Goal: Transaction & Acquisition: Purchase product/service

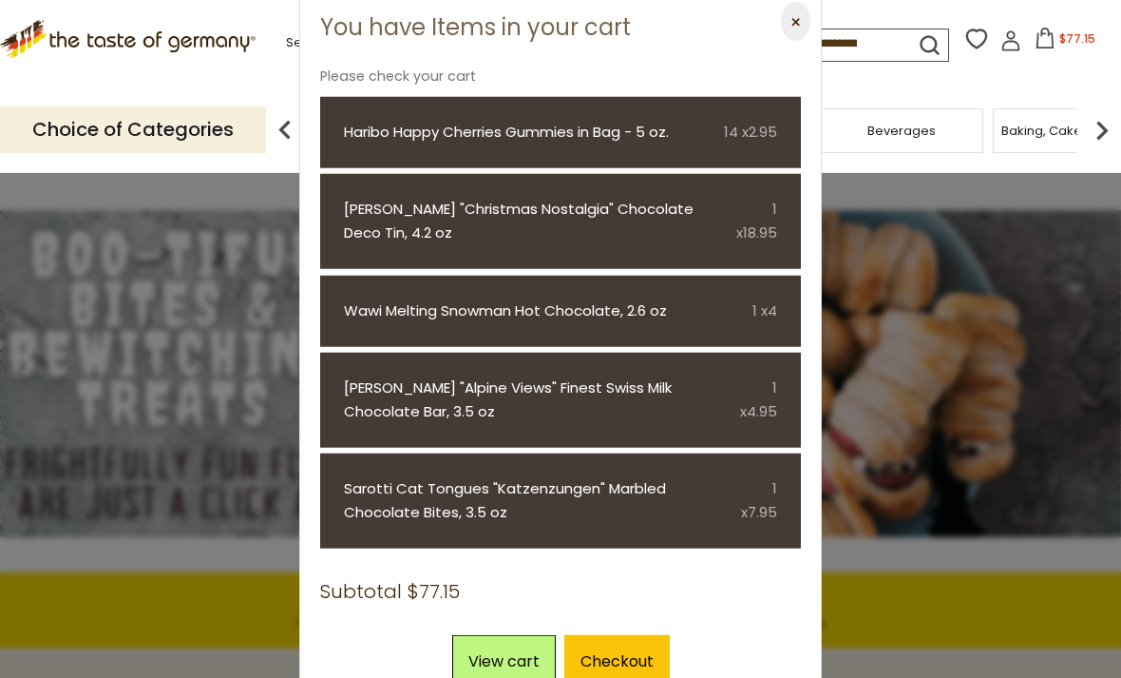
click at [525, 139] on link "Haribo Happy Cherries Gummies in Bag - 5 oz." at bounding box center [530, 133] width 373 height 24
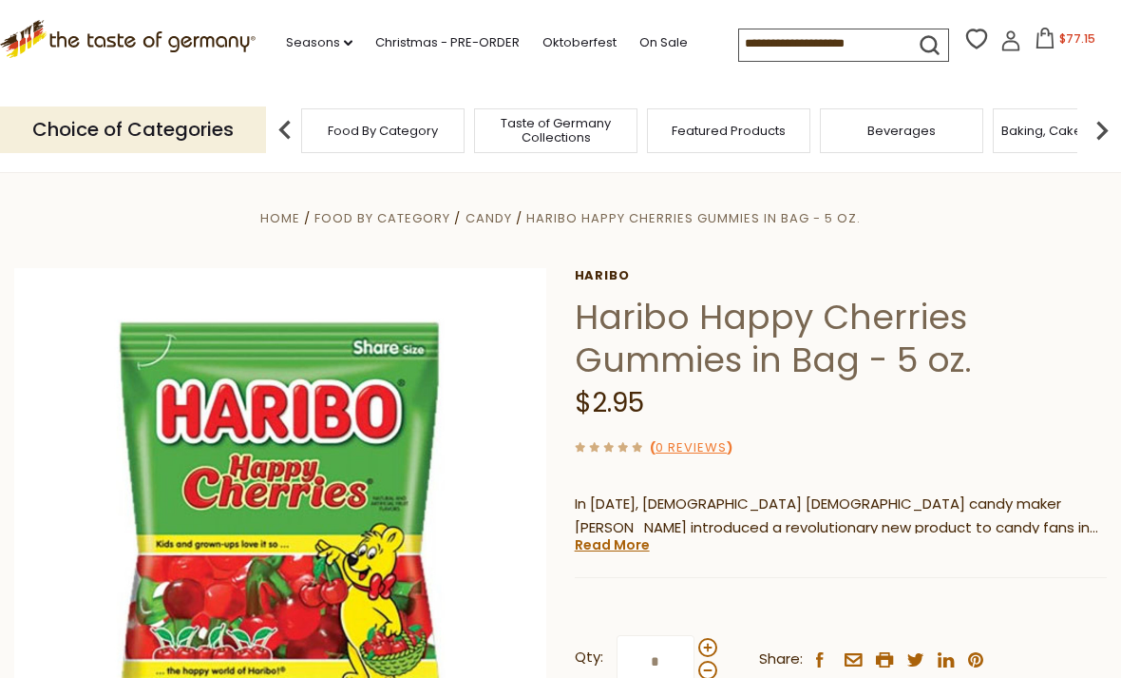
click at [1060, 35] on span "$77.15" at bounding box center [1078, 38] width 36 height 16
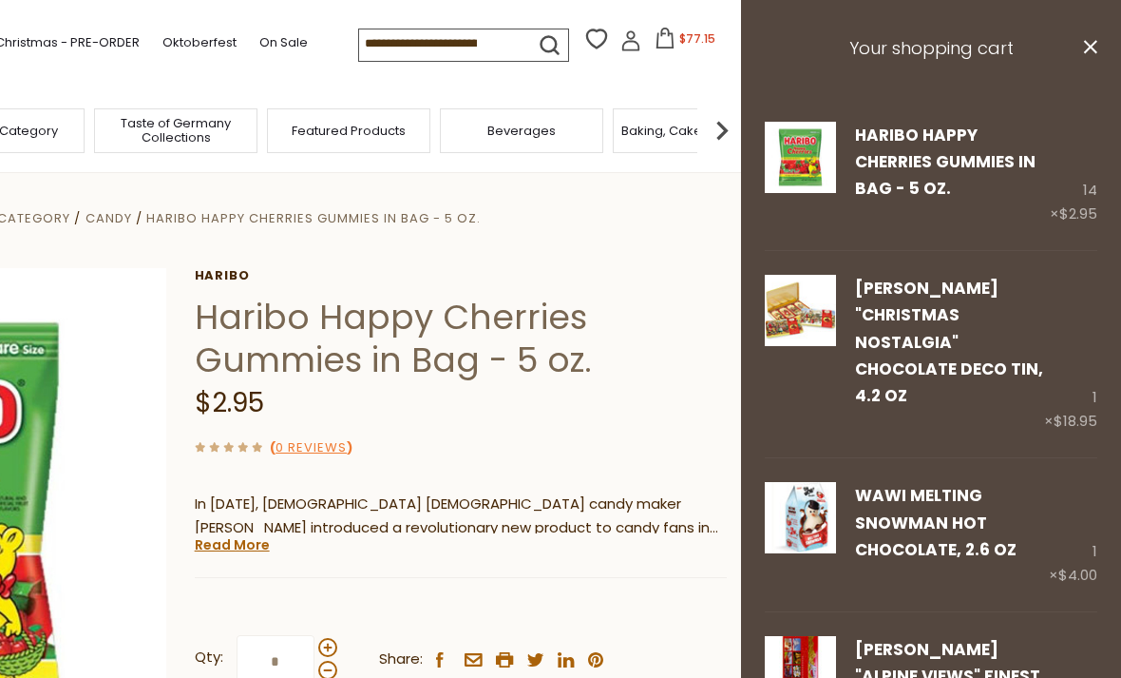
click at [662, 408] on div "$2.95" at bounding box center [461, 403] width 532 height 45
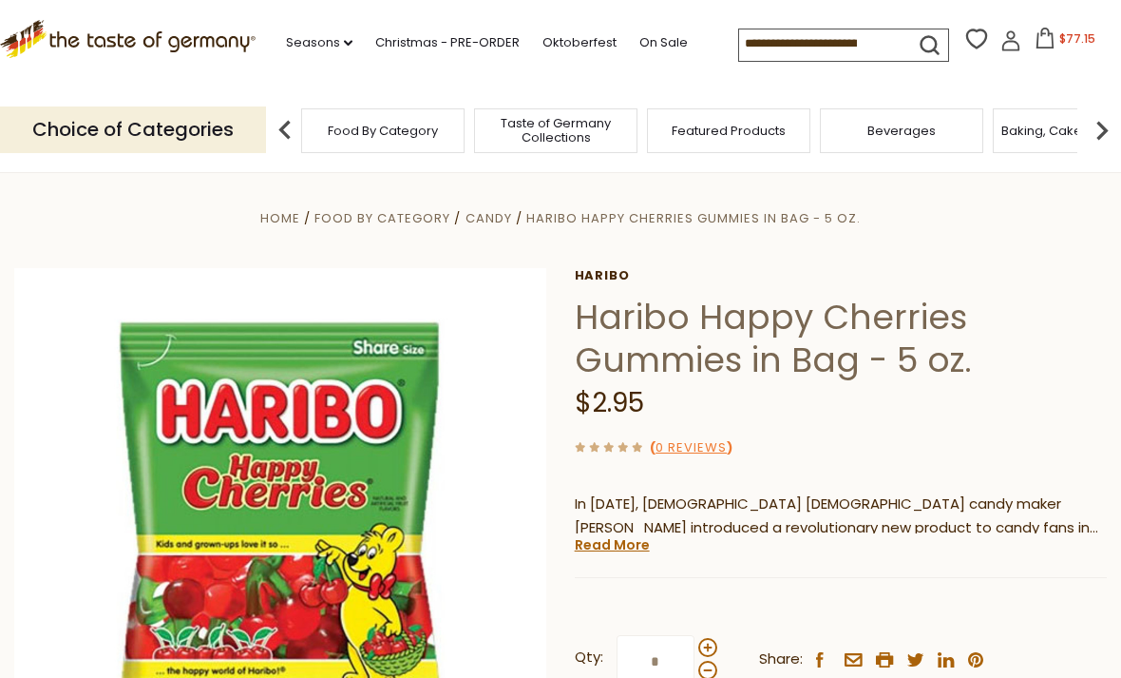
click at [1060, 46] on span "$77.15" at bounding box center [1078, 38] width 36 height 16
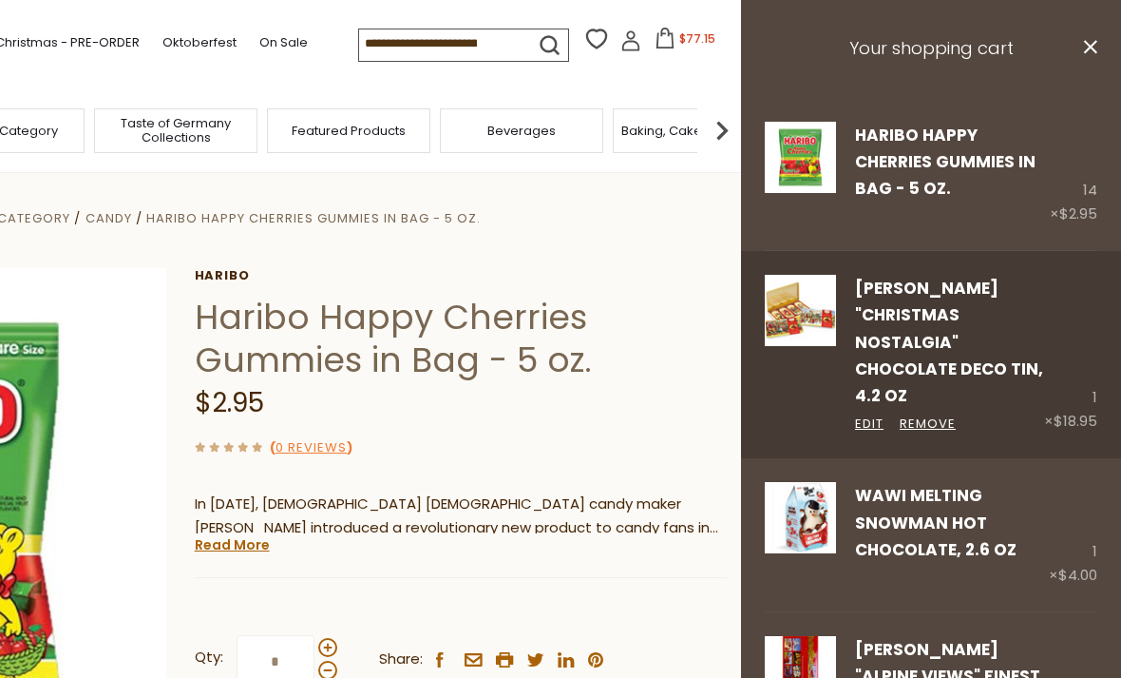
click at [929, 277] on link "[PERSON_NAME] "Christmas Nostalgia" Chocolate Deco Tin, 4.2 oz" at bounding box center [949, 342] width 188 height 130
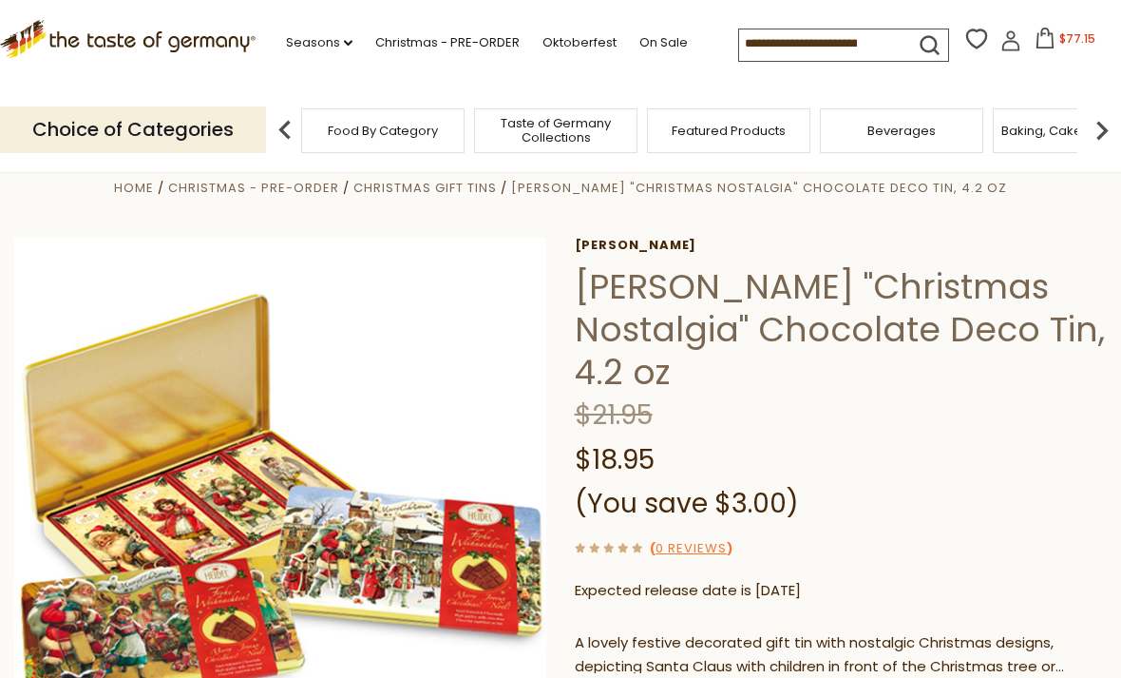
scroll to position [26, 0]
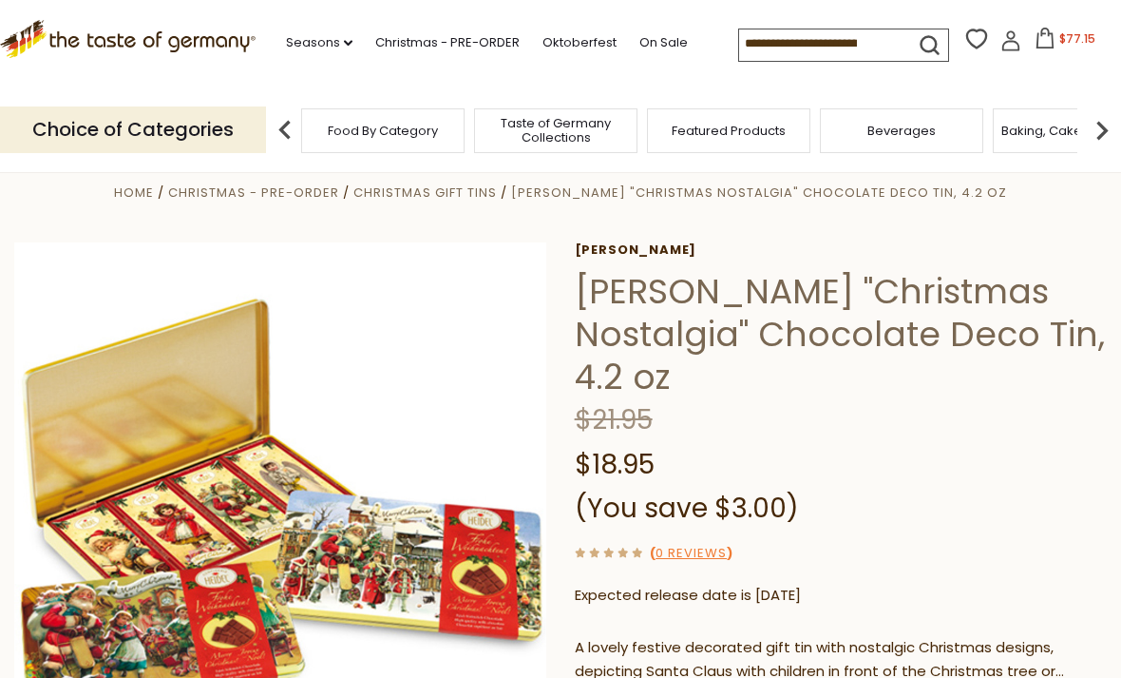
click at [1060, 40] on span "$77.15" at bounding box center [1078, 38] width 36 height 16
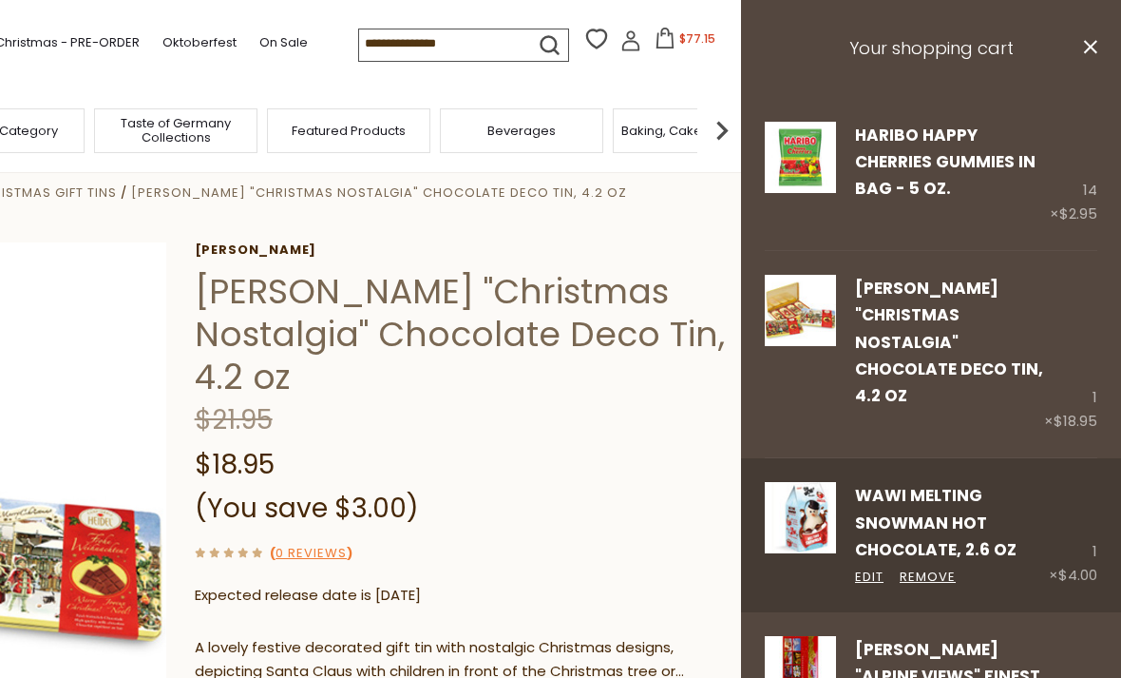
click at [933, 484] on link "Wawi Melting Snowman Hot Chocolate, 2.6 oz" at bounding box center [936, 522] width 162 height 77
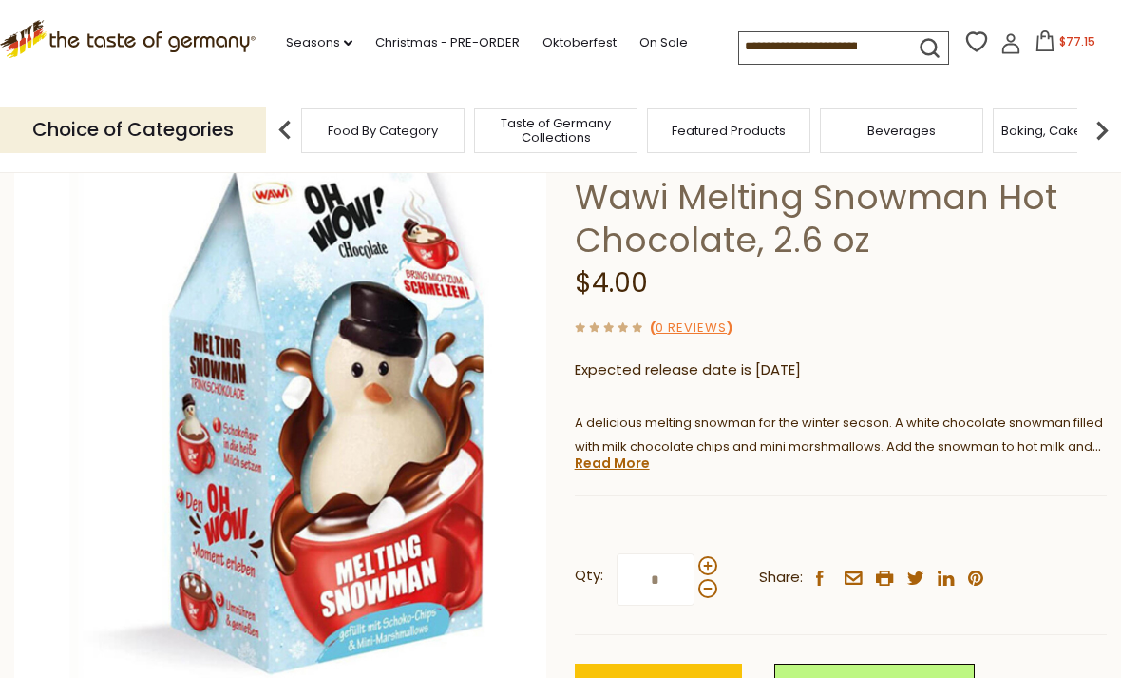
scroll to position [118, 0]
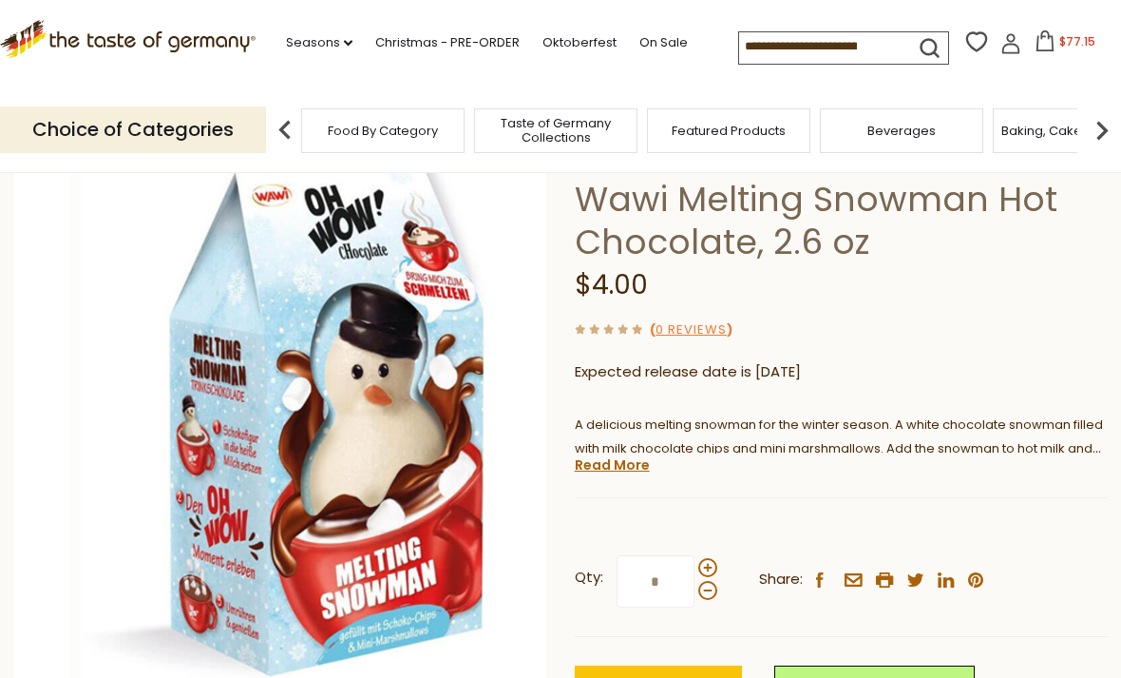
click at [1044, 52] on button "$77.15" at bounding box center [1065, 44] width 81 height 29
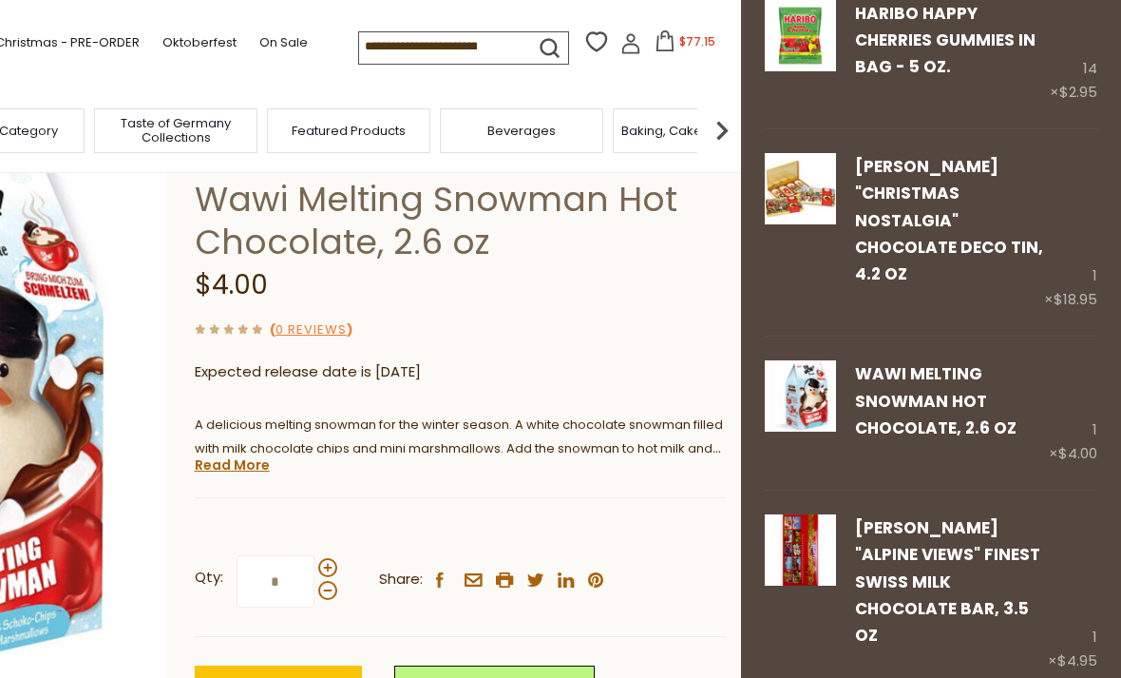
scroll to position [127, 0]
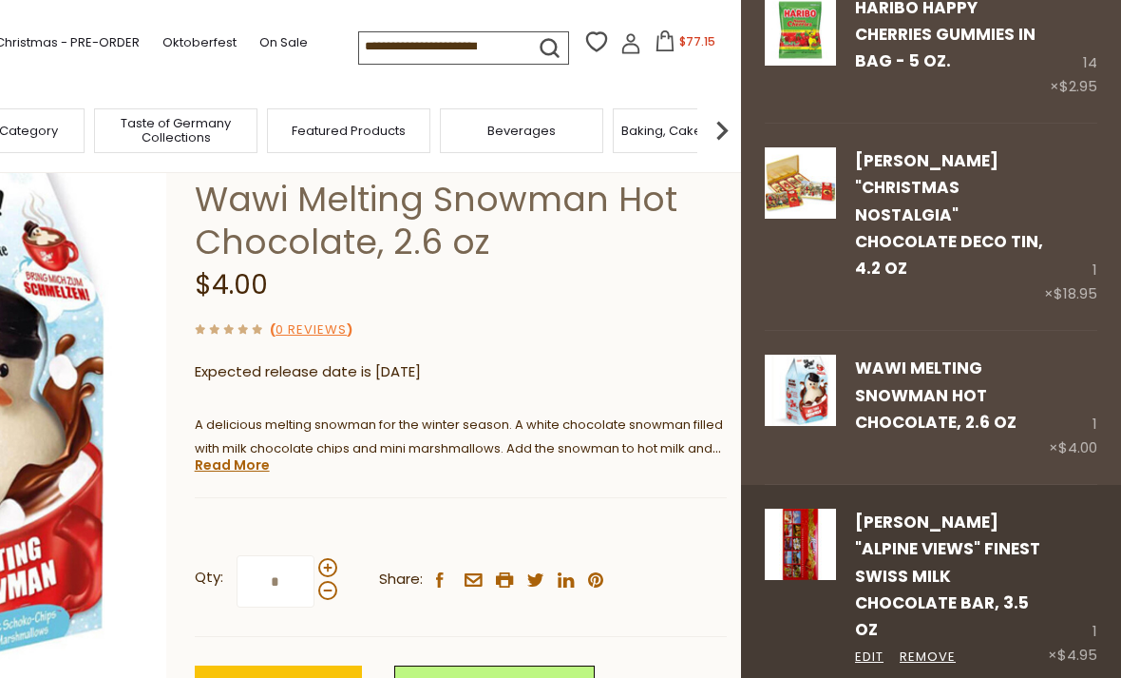
click at [813, 508] on img at bounding box center [800, 543] width 71 height 71
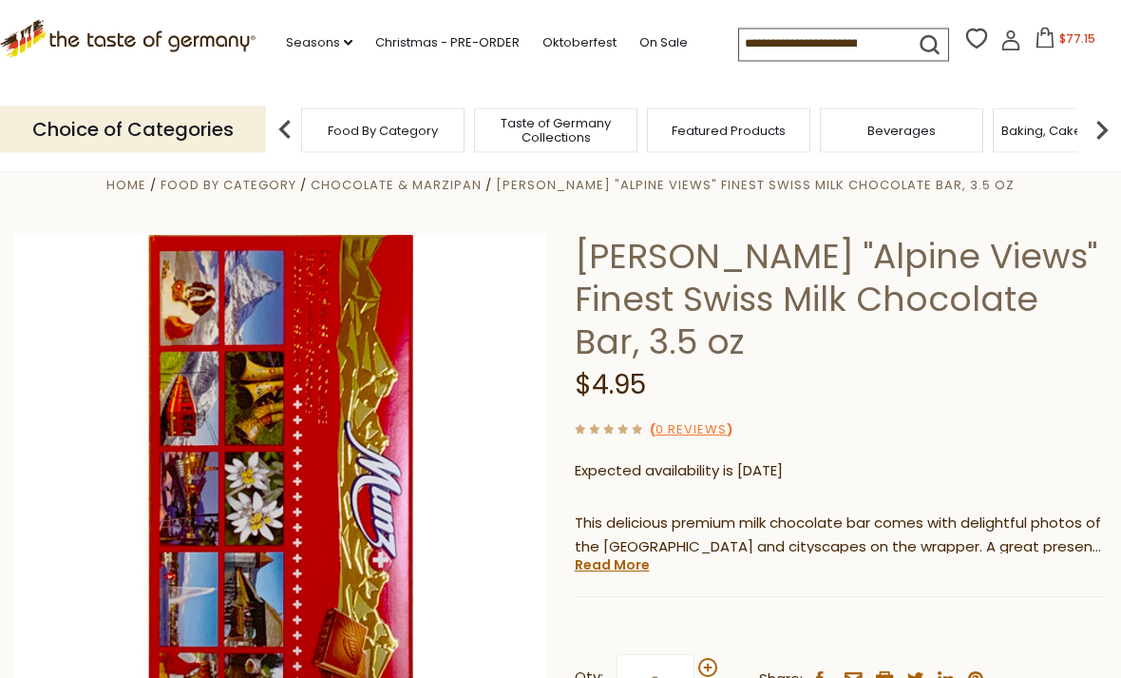
scroll to position [33, 0]
click at [1025, 39] on button "$77.15" at bounding box center [1065, 42] width 81 height 29
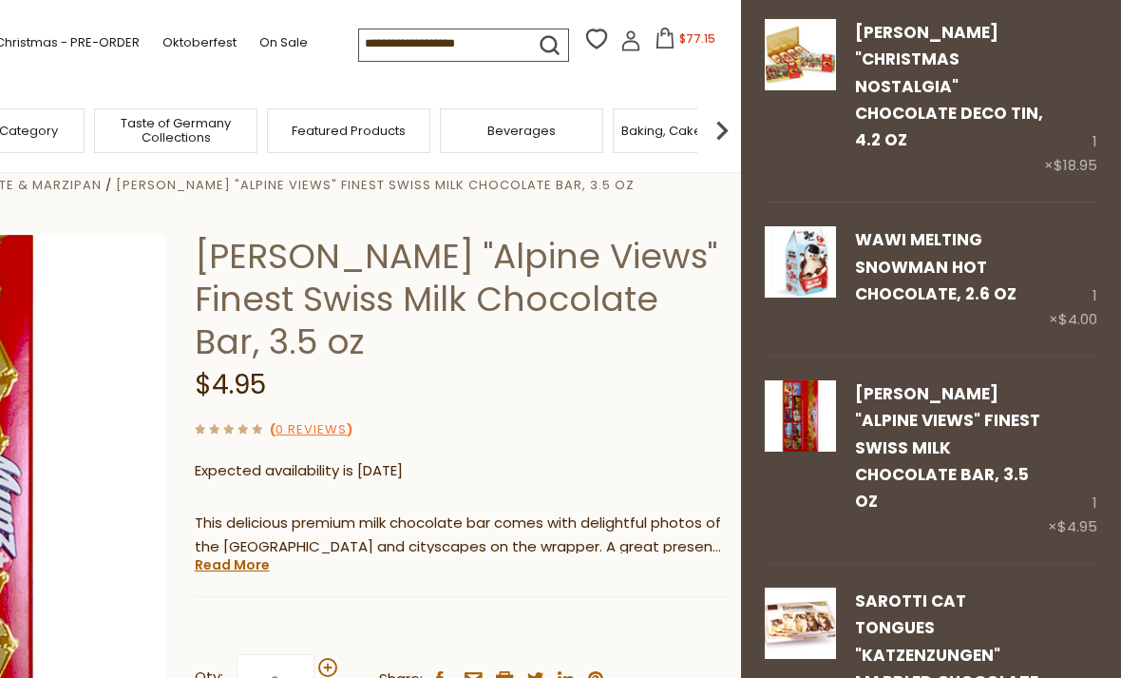
scroll to position [258, 0]
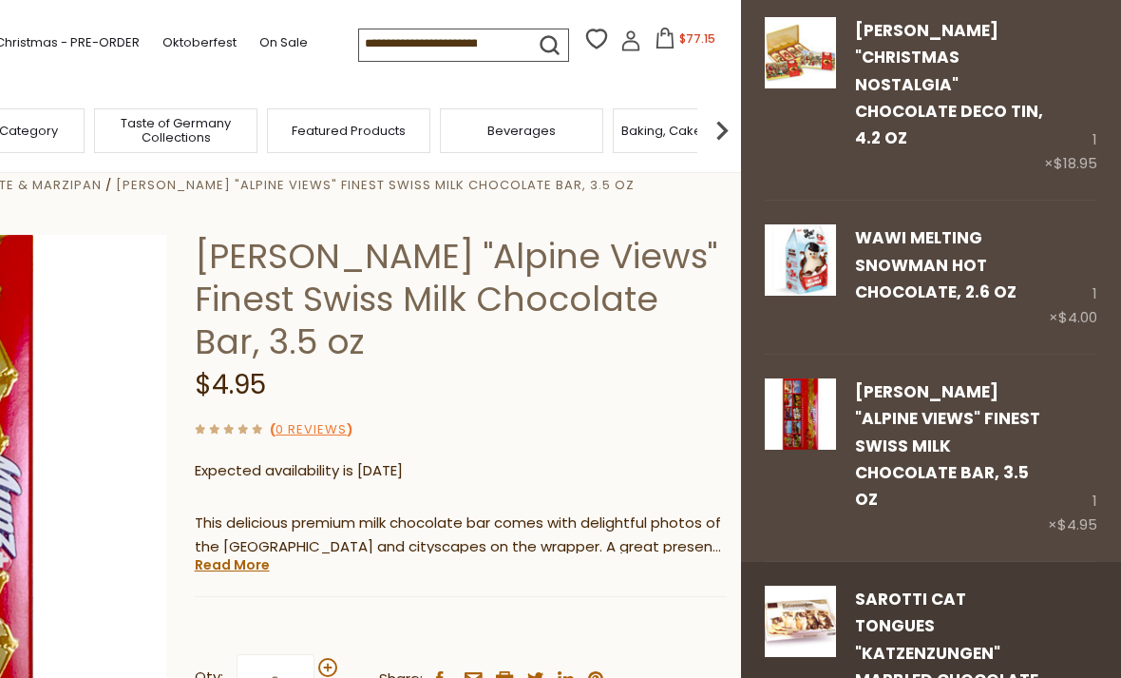
click at [921, 587] on link "Sarotti Cat Tongues "Katzenzungen" Marbled Chocolate Bites, 3.5 oz" at bounding box center [946, 652] width 183 height 130
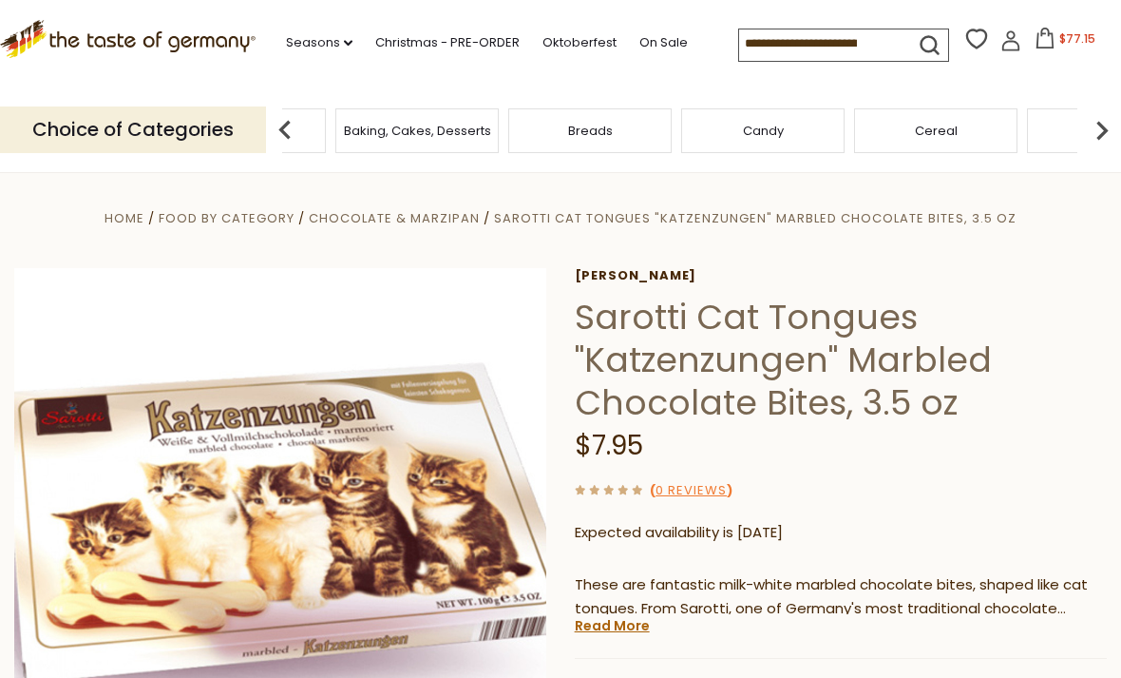
click at [491, 124] on span "Baking, Cakes, Desserts" at bounding box center [417, 131] width 147 height 14
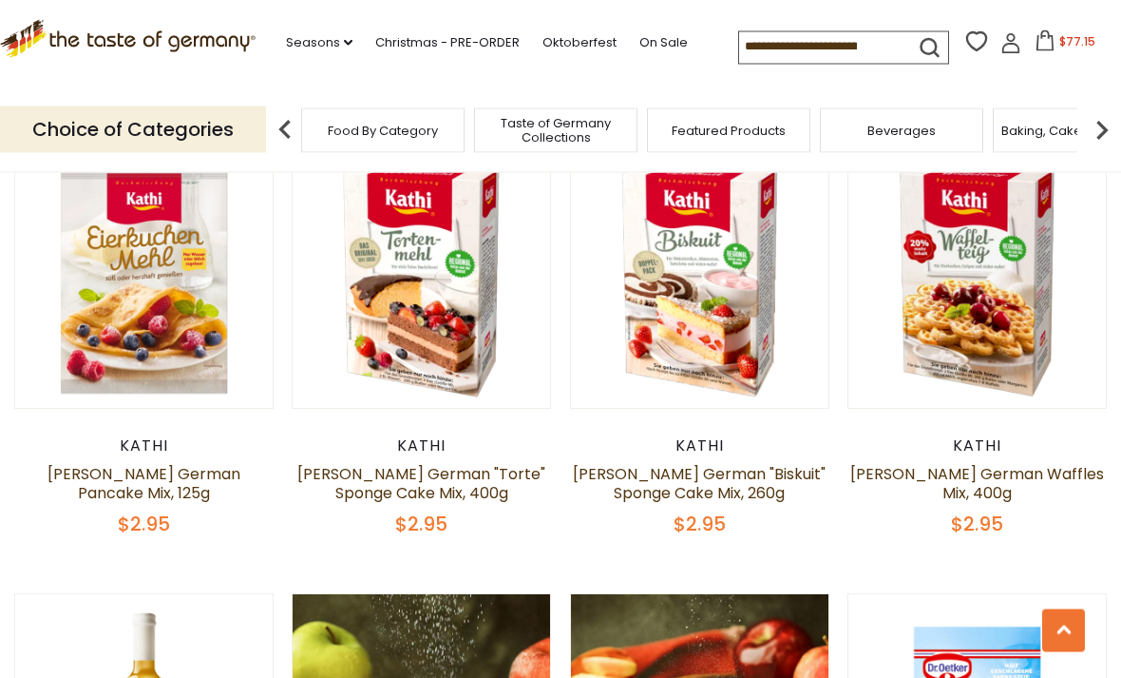
scroll to position [2292, 0]
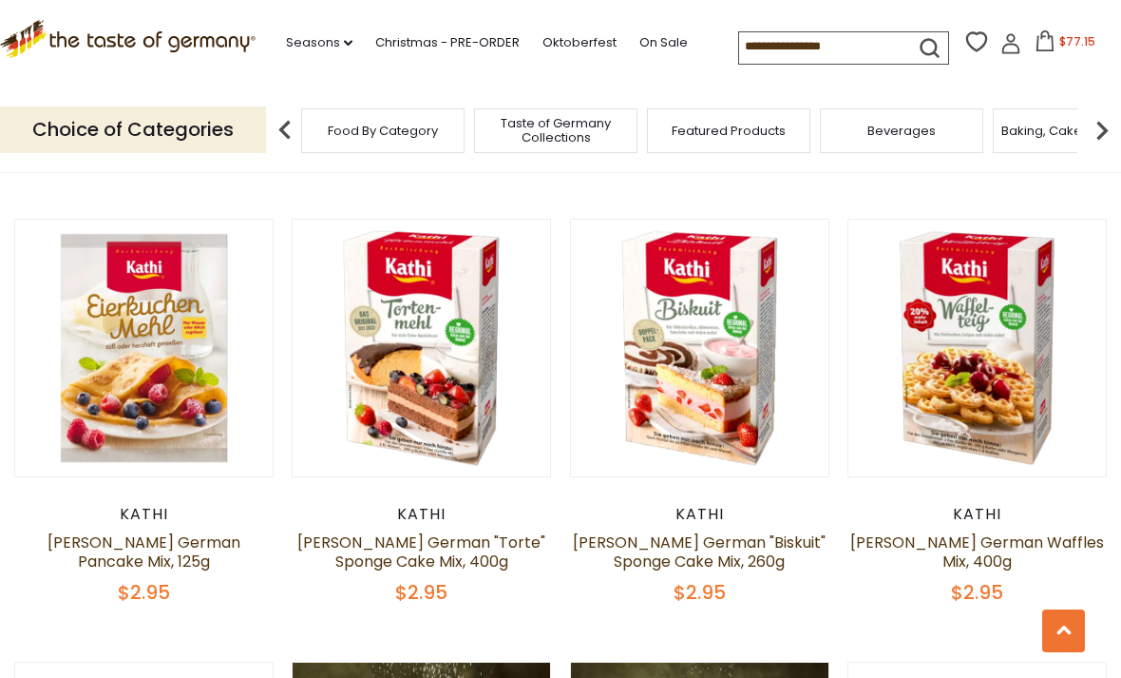
click at [739, 48] on input at bounding box center [819, 45] width 161 height 27
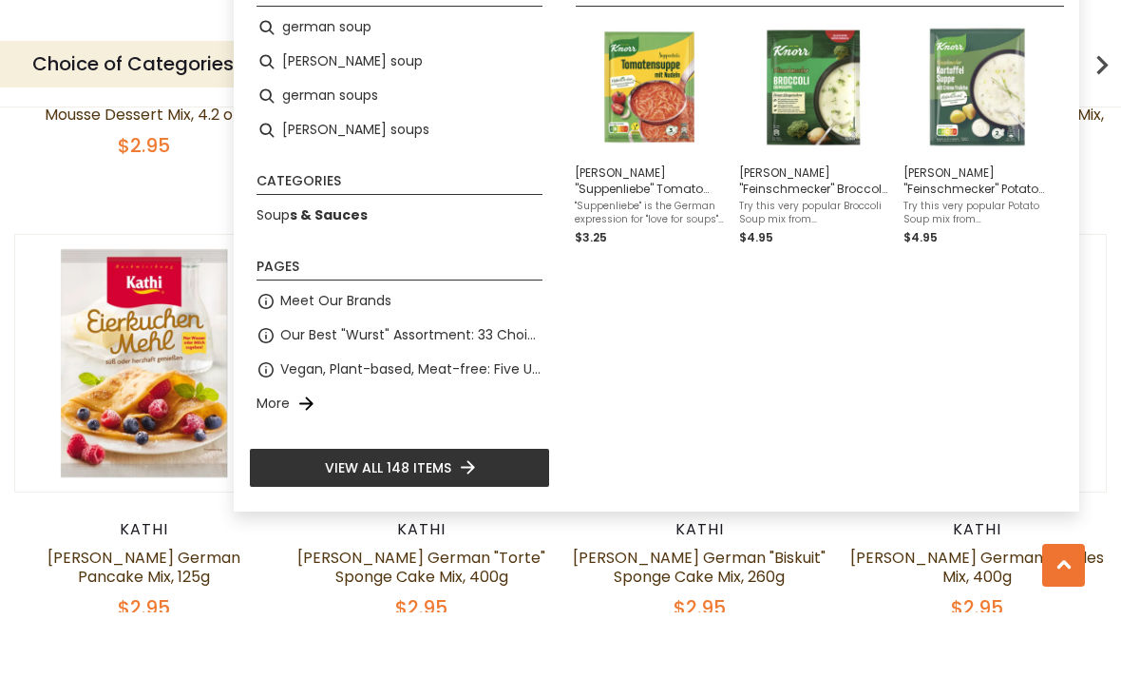
scroll to position [2231, 0]
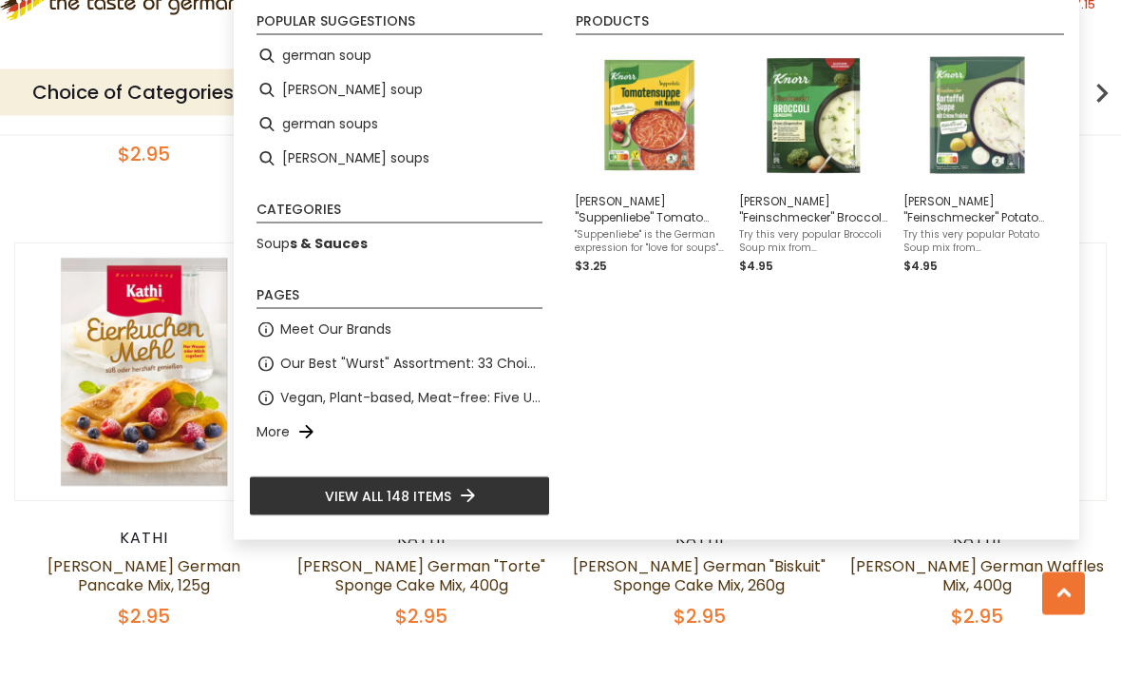
type input "****"
click at [485, 513] on li "View all 148 items" at bounding box center [399, 533] width 301 height 40
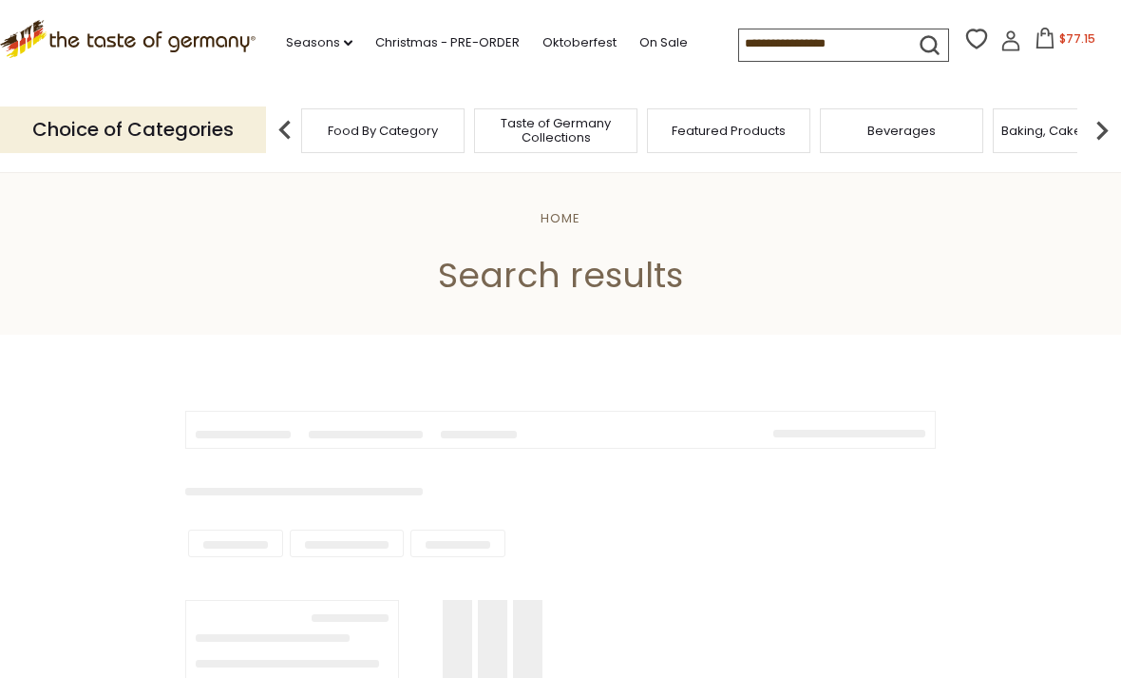
type input "****"
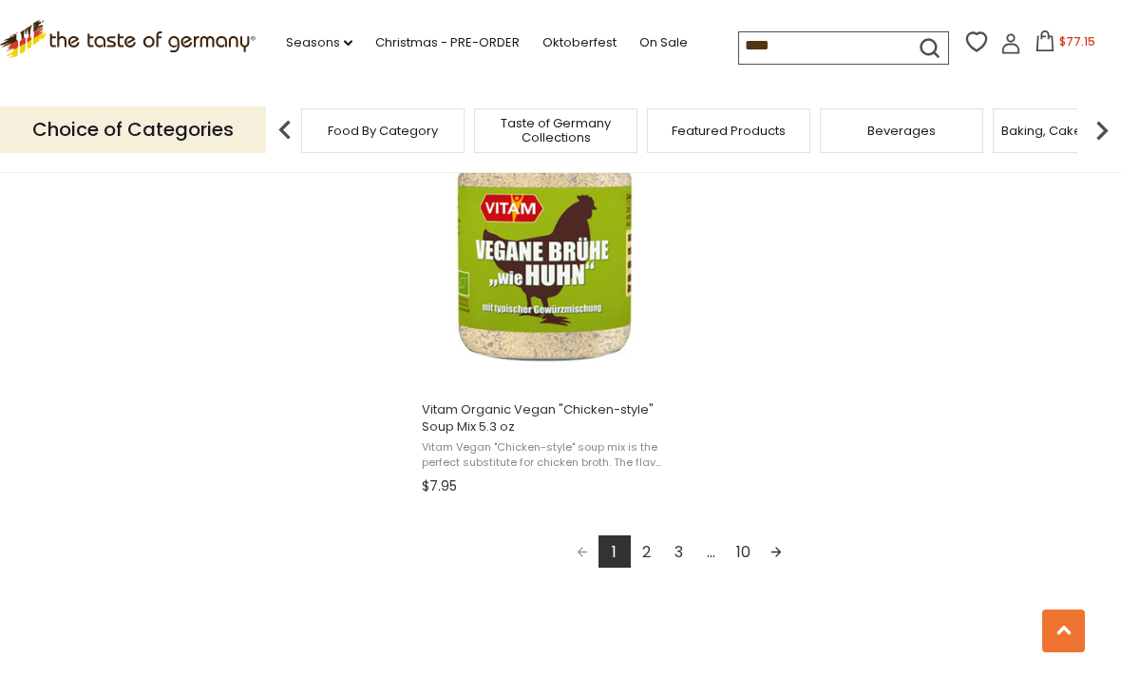
scroll to position [3329, 0]
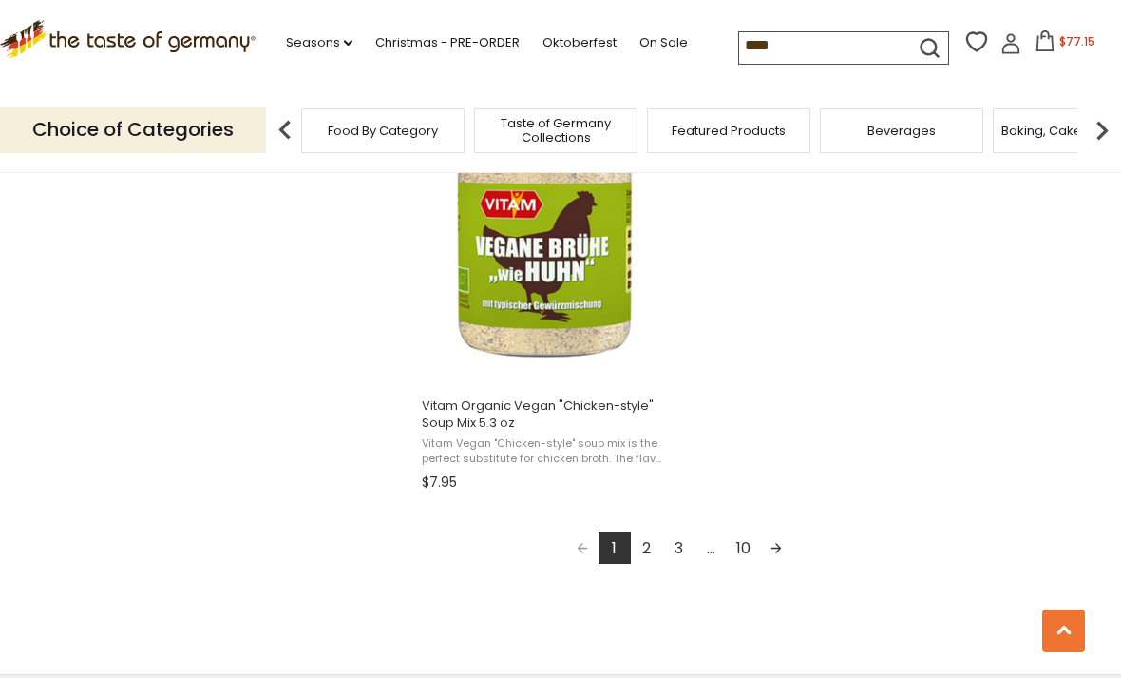
click at [783, 550] on link "Next page" at bounding box center [776, 547] width 32 height 32
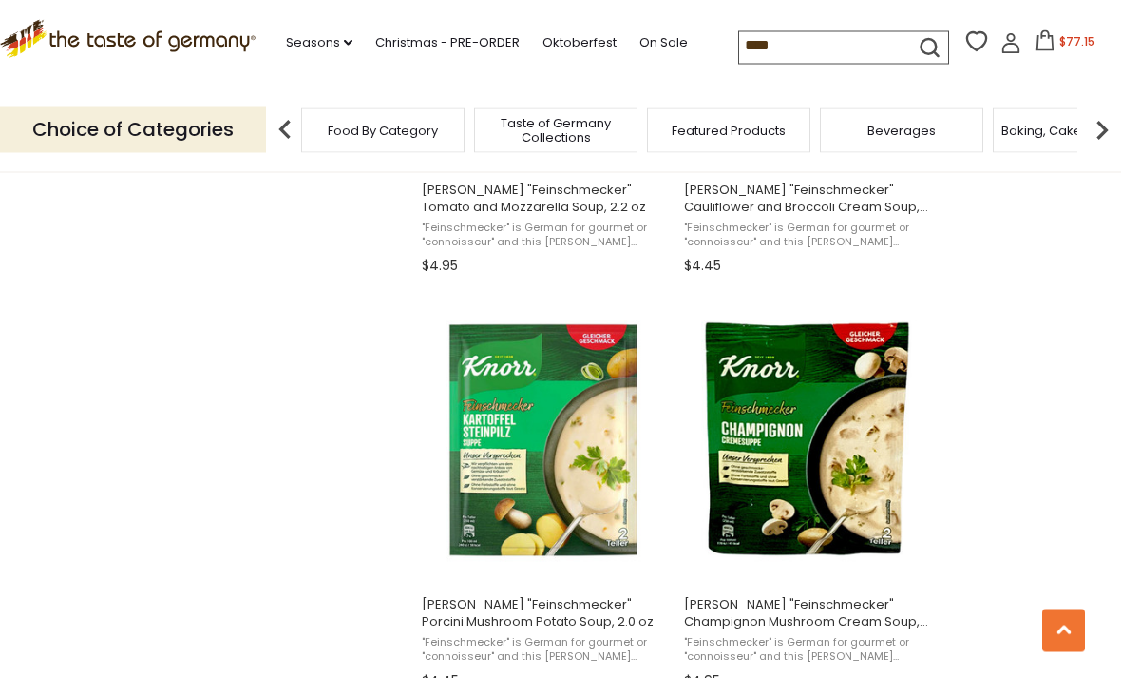
scroll to position [2717, 0]
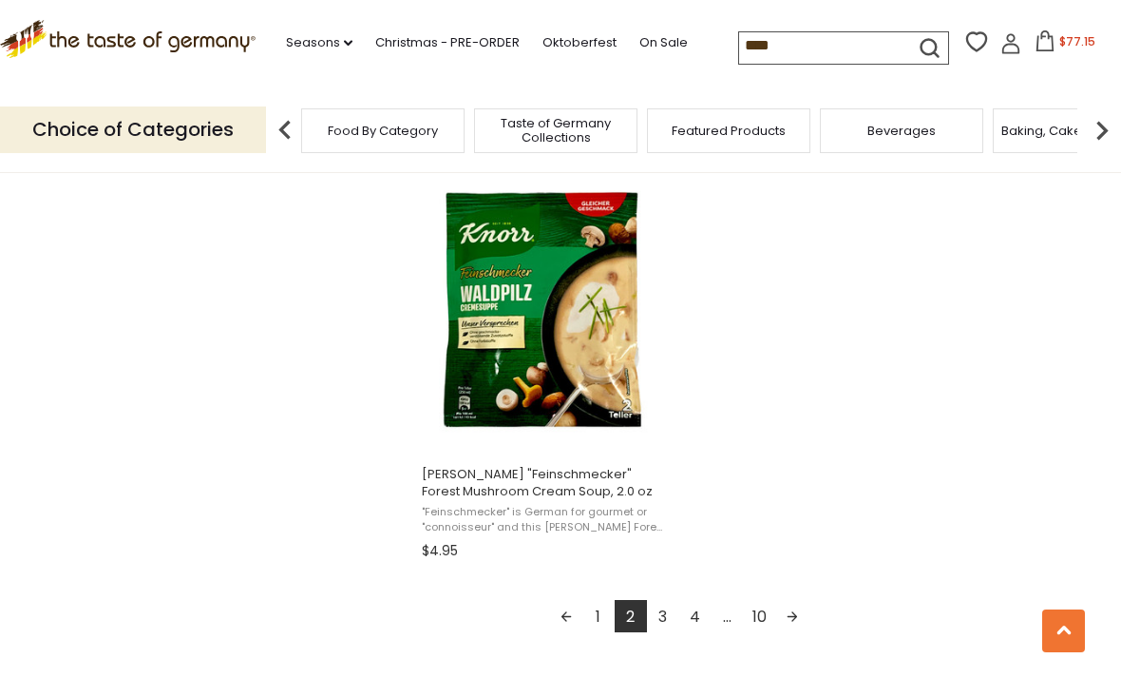
click at [800, 613] on link "Next page" at bounding box center [792, 616] width 32 height 32
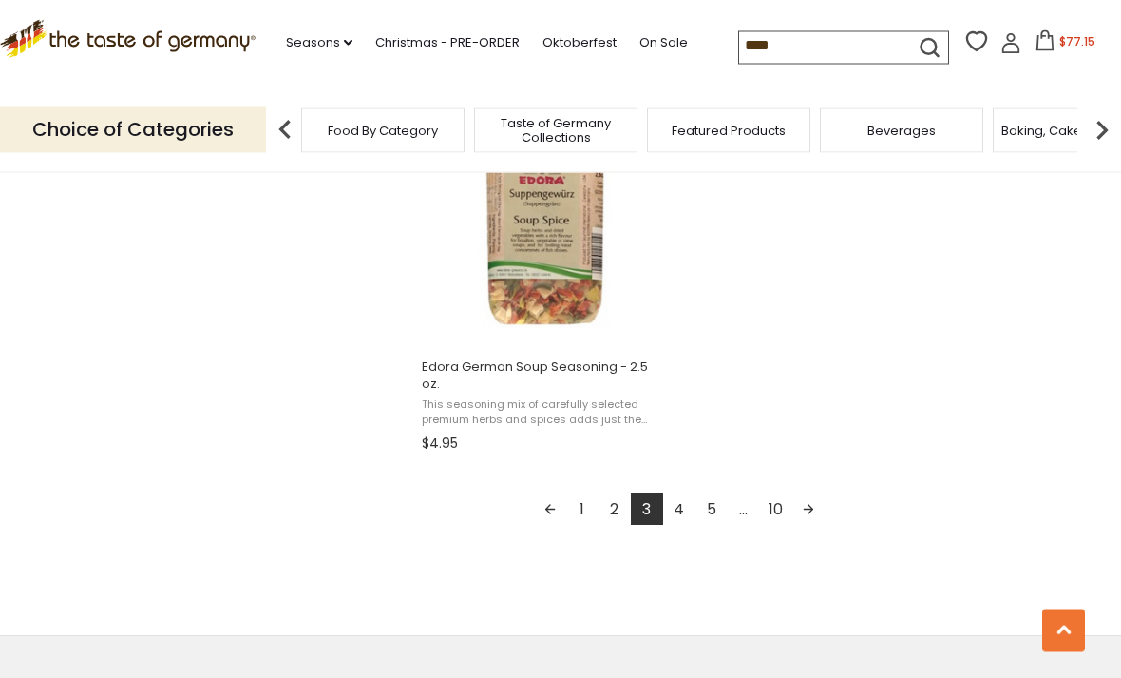
scroll to position [3372, 0]
click at [805, 497] on link "Next page" at bounding box center [809, 505] width 32 height 32
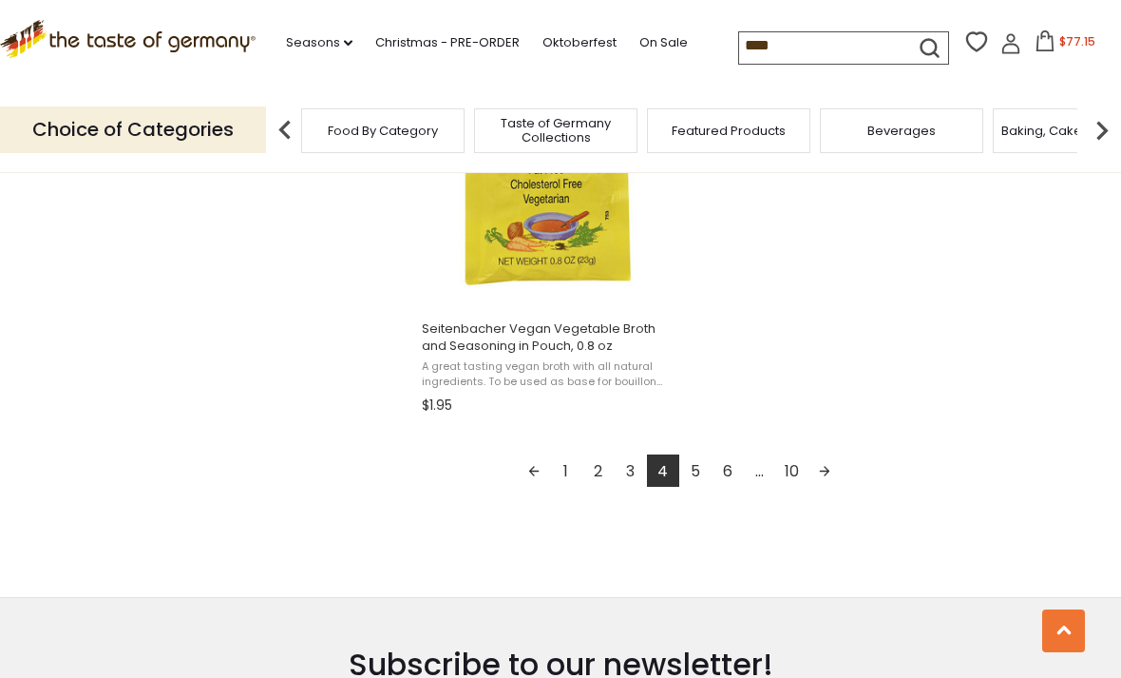
scroll to position [3446, 0]
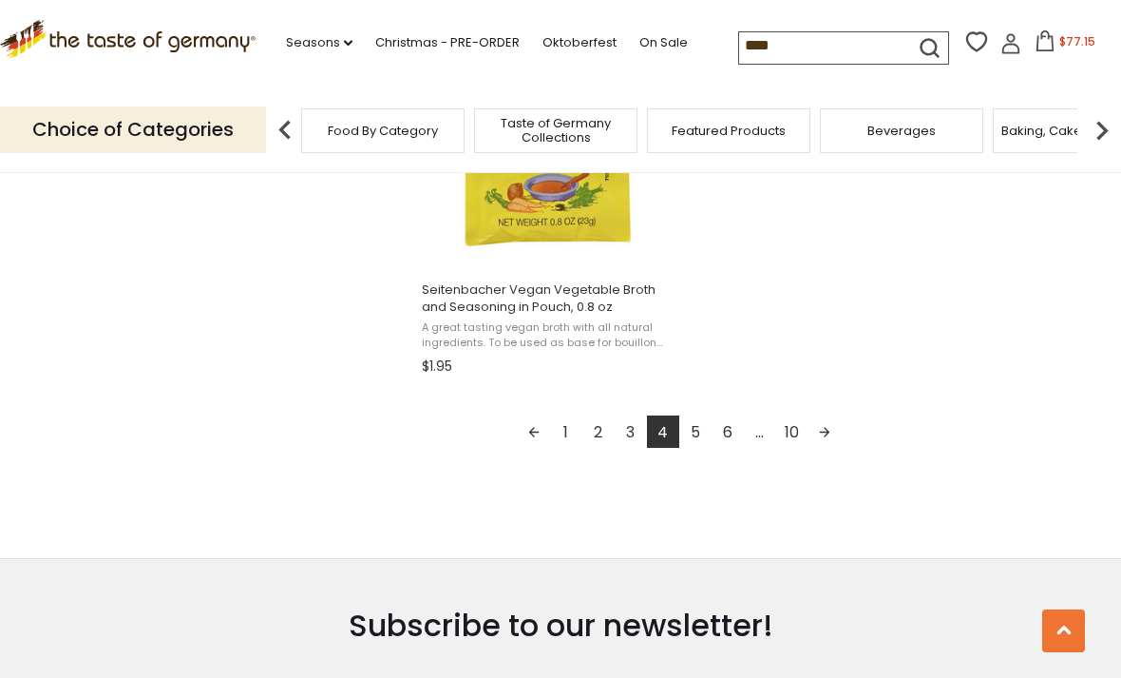
click at [833, 434] on link "Next page" at bounding box center [825, 431] width 32 height 32
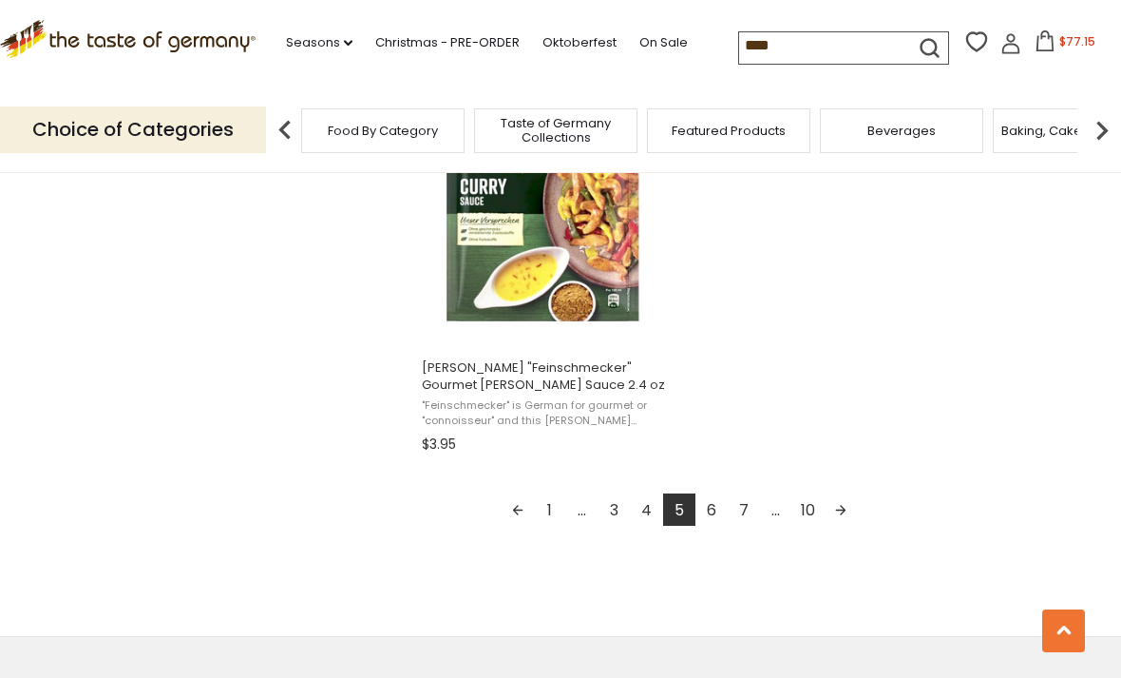
scroll to position [3408, 0]
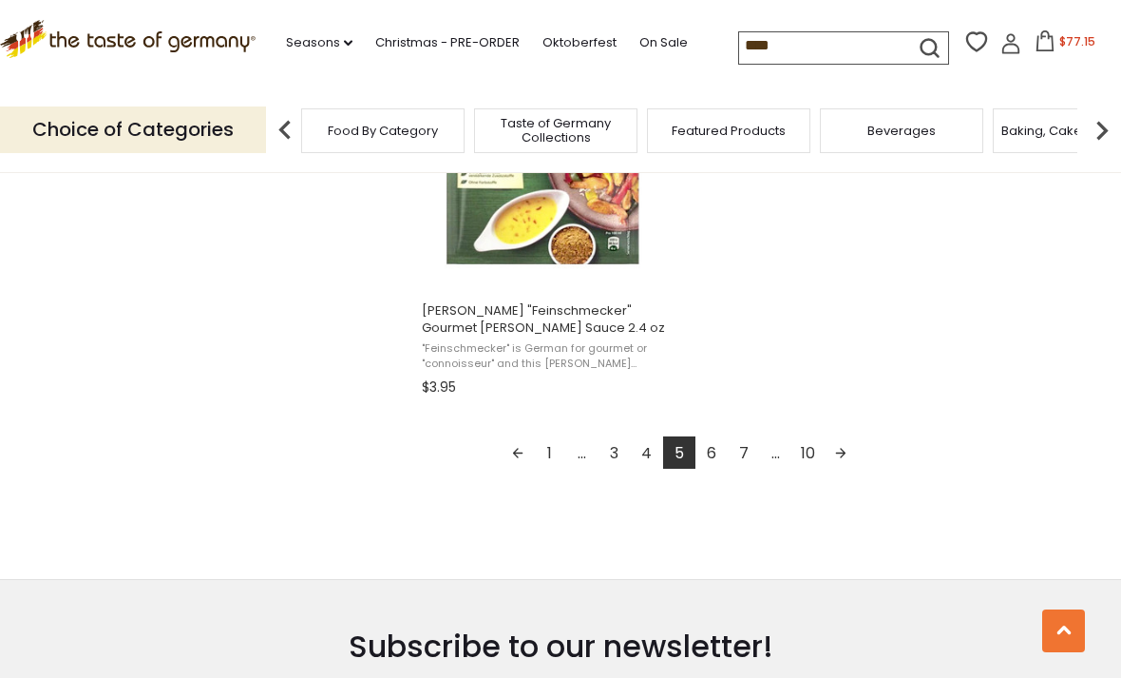
click at [846, 453] on link "Next page" at bounding box center [841, 452] width 32 height 32
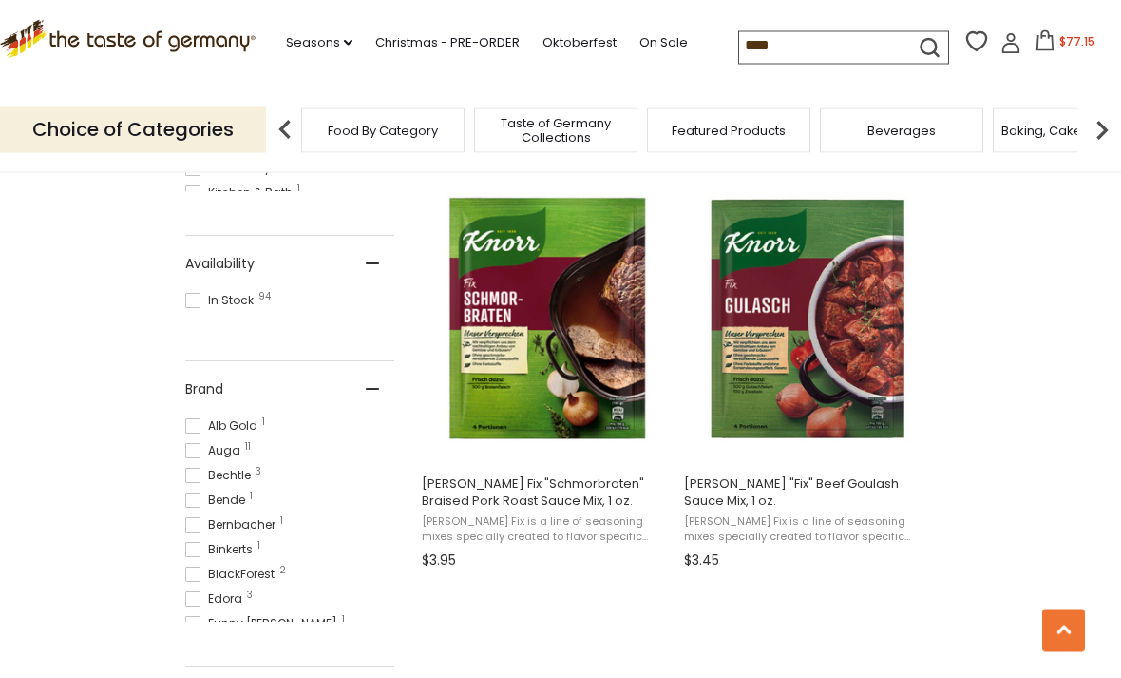
scroll to position [757, 0]
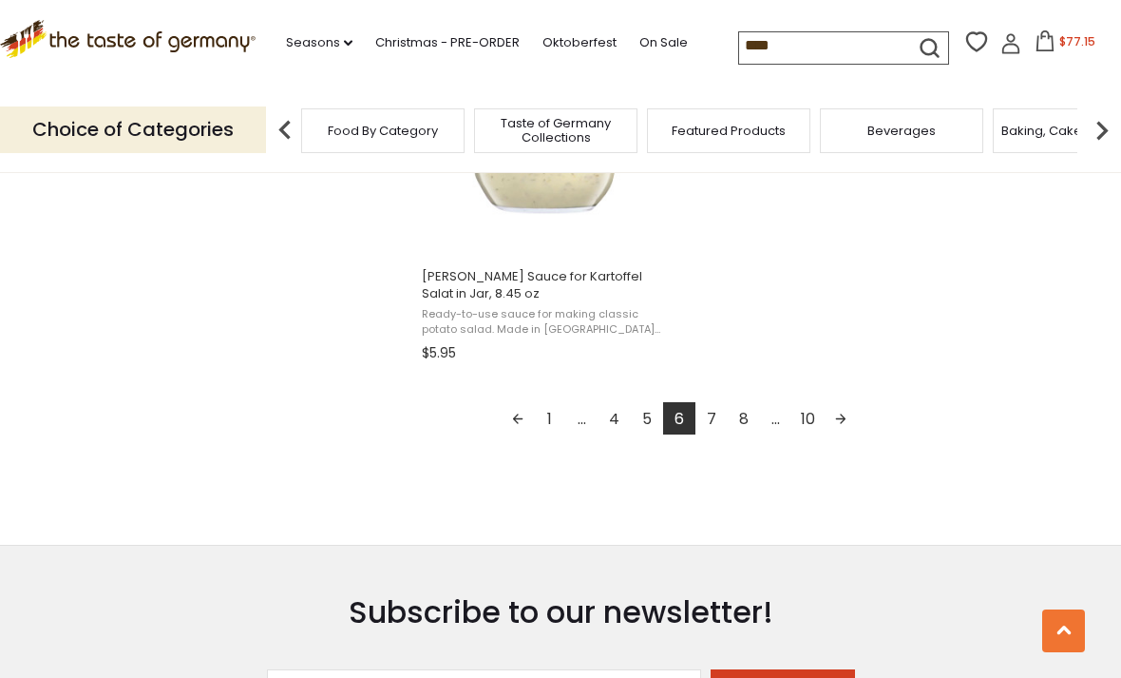
click at [847, 420] on link "Next page" at bounding box center [841, 418] width 32 height 32
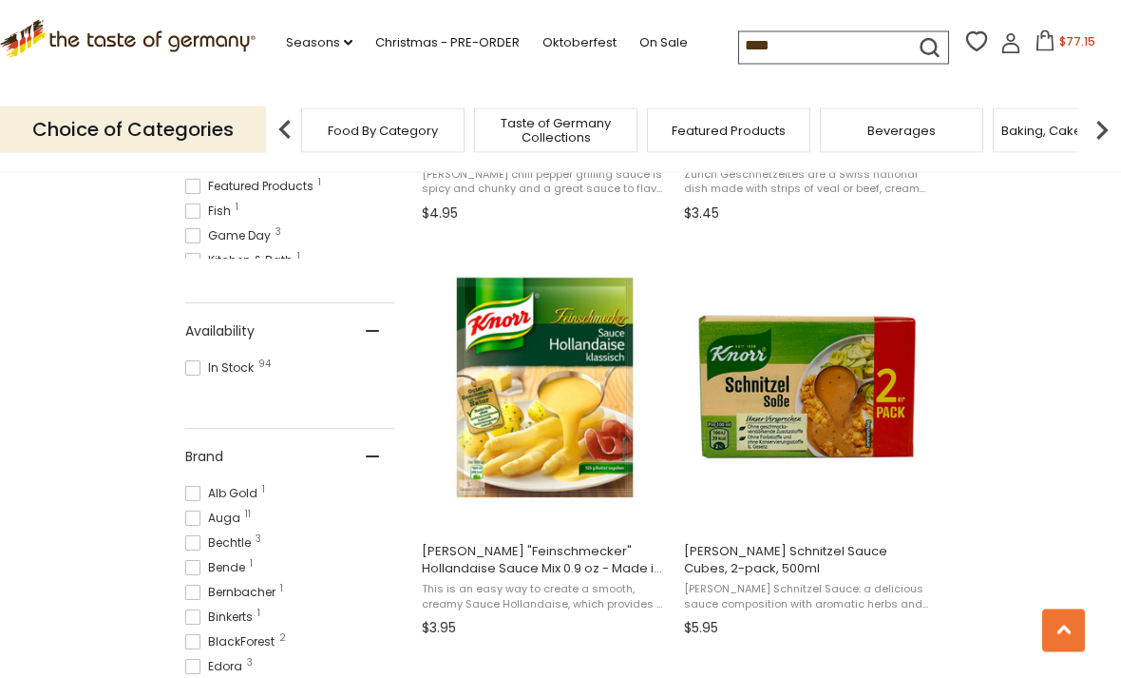
scroll to position [699, 0]
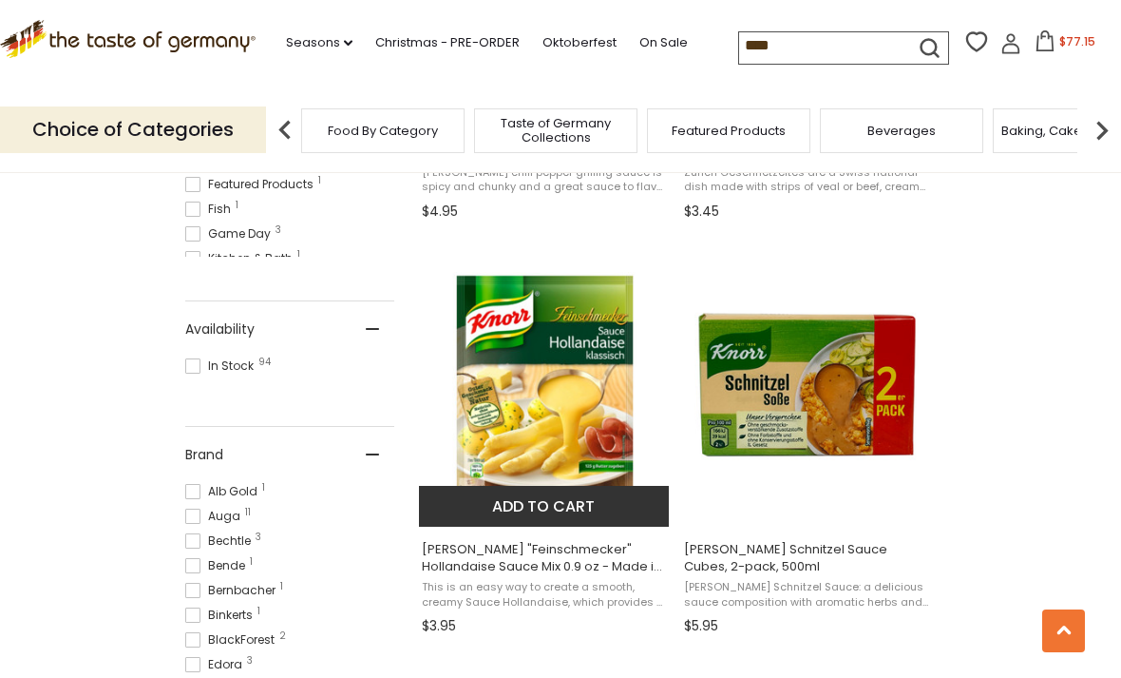
click at [601, 439] on img at bounding box center [545, 385] width 252 height 252
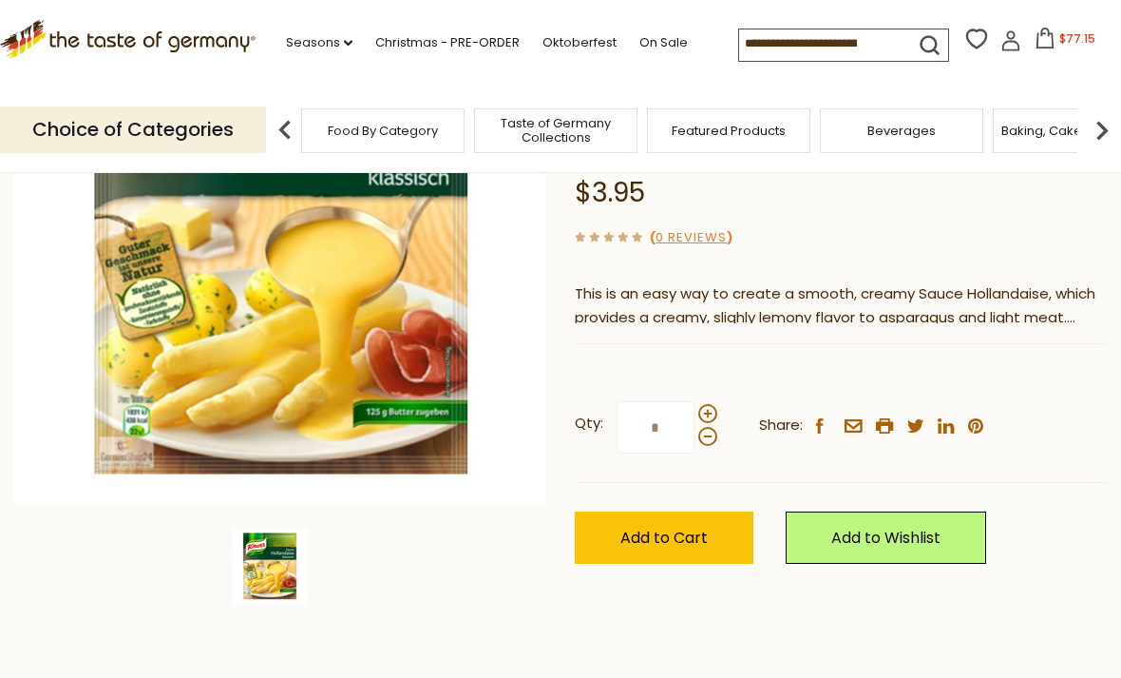
scroll to position [310, 0]
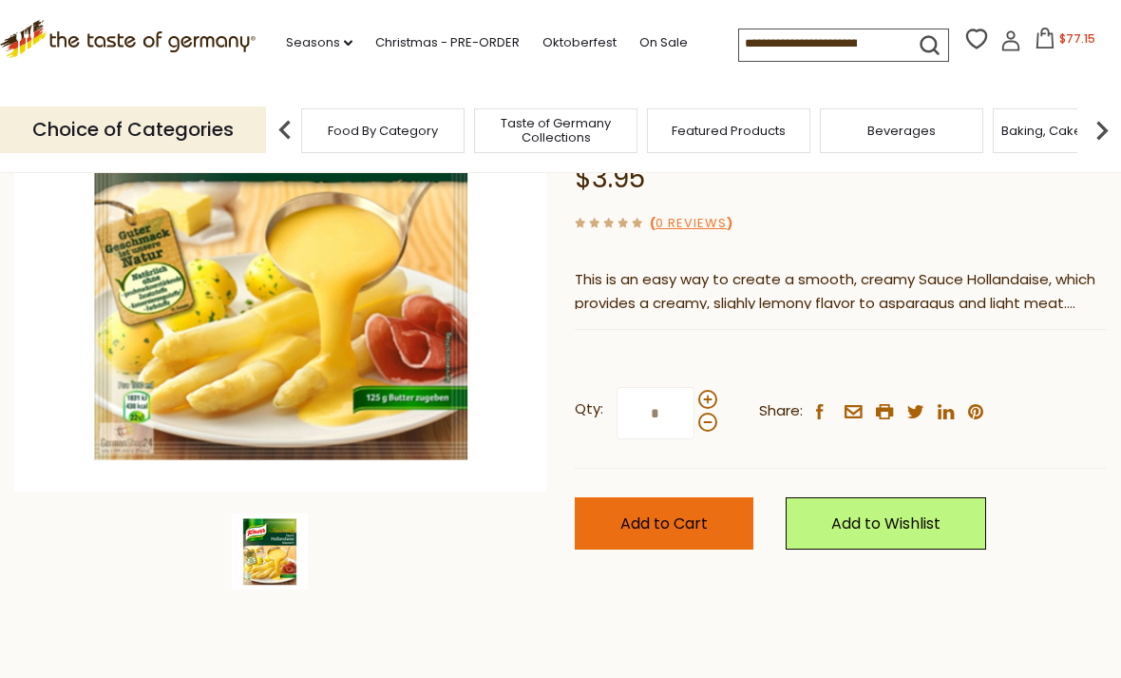
click at [699, 512] on span "Add to Cart" at bounding box center [664, 523] width 87 height 22
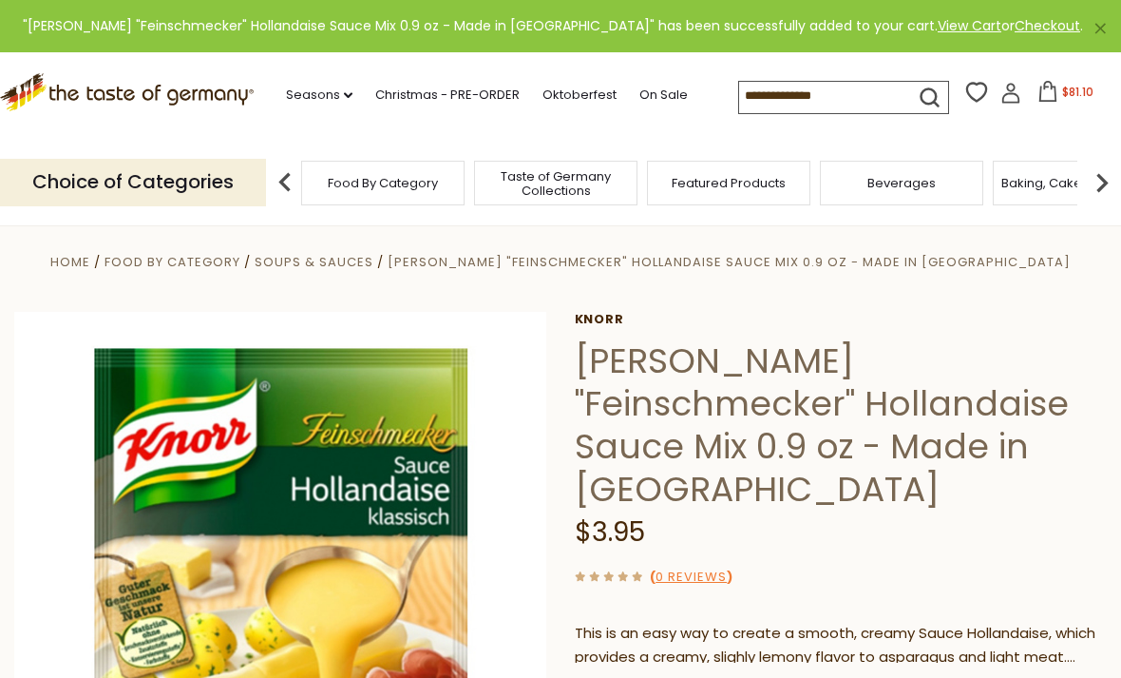
scroll to position [0, 0]
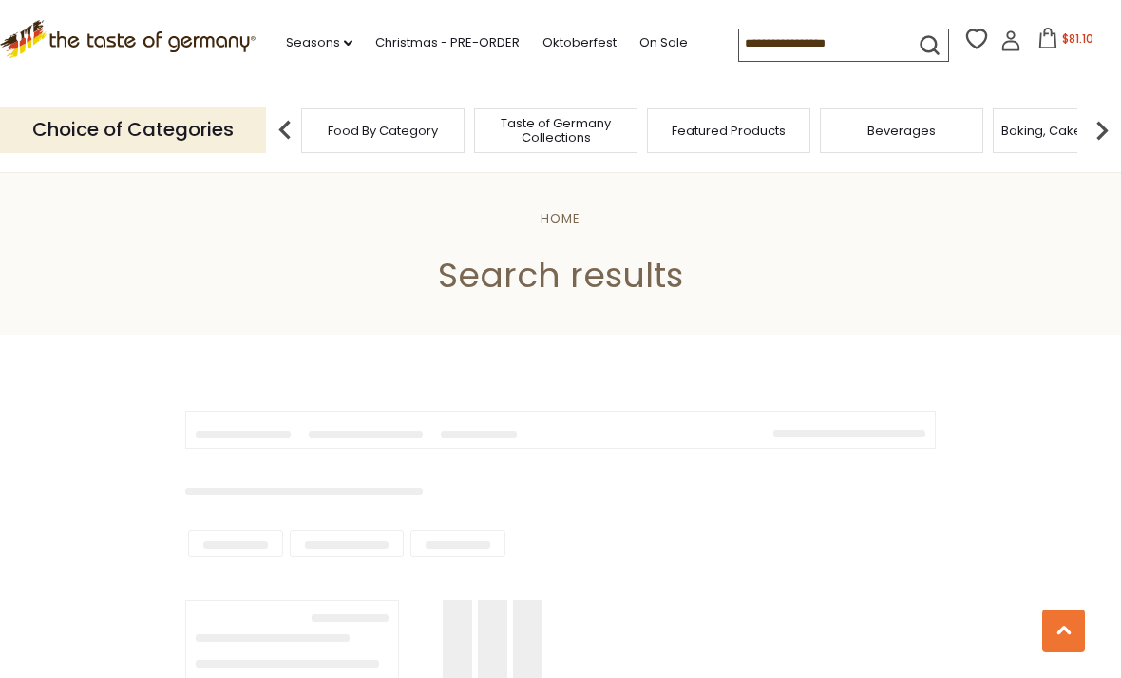
type input "****"
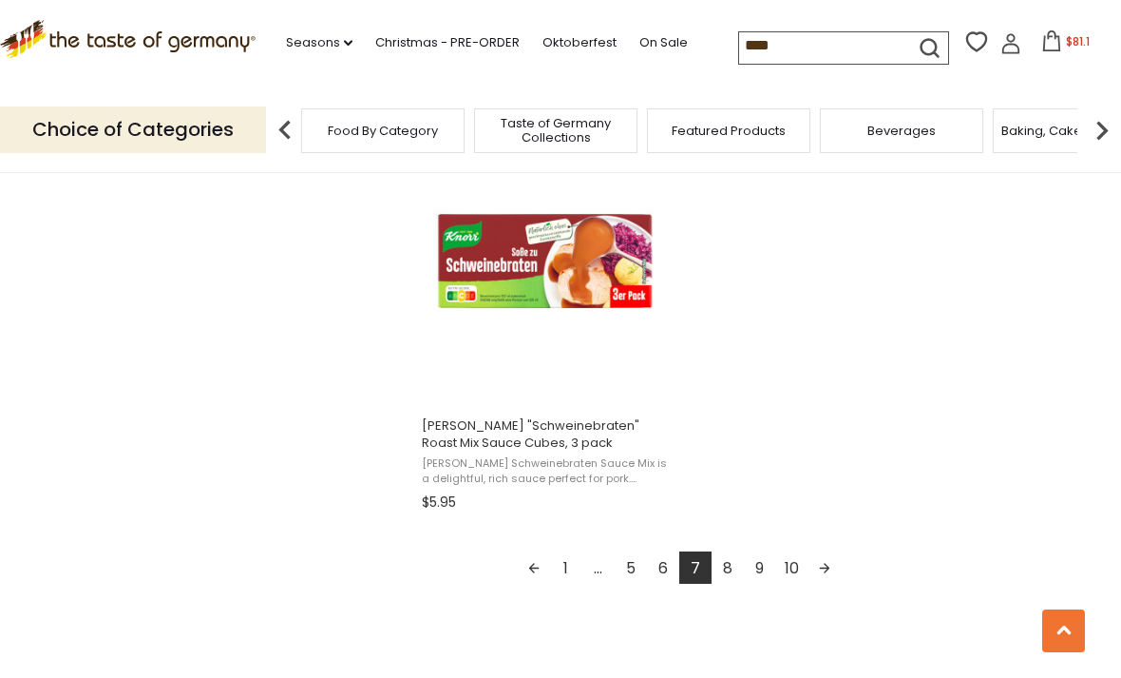
scroll to position [3346, 0]
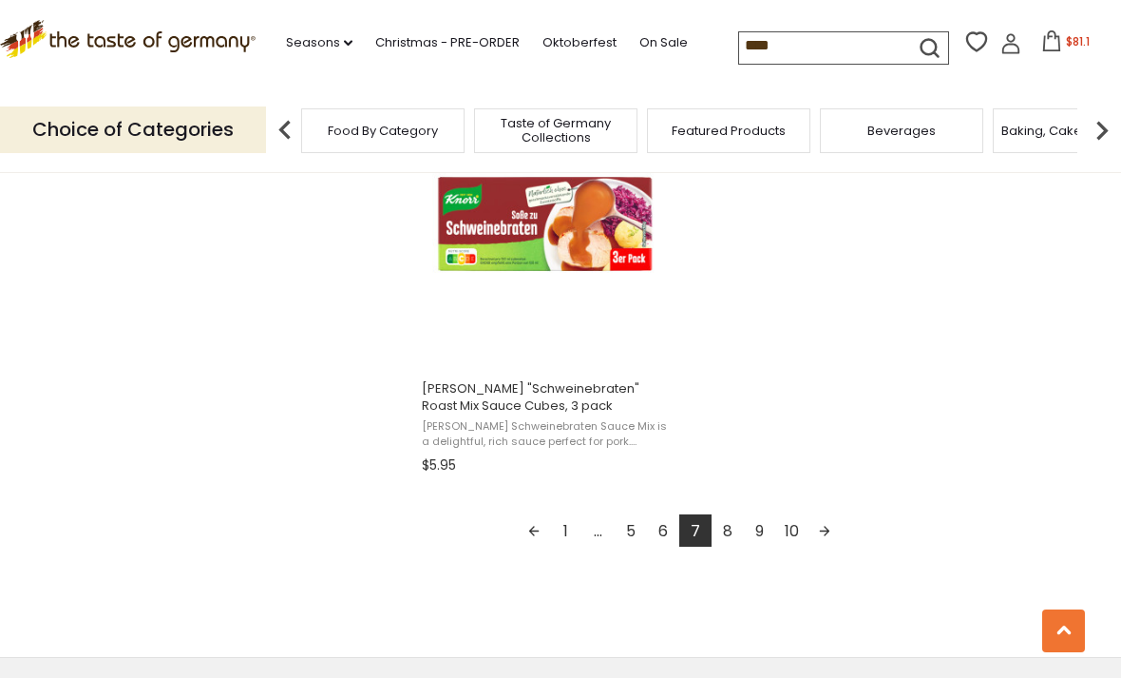
click at [835, 529] on link "Next page" at bounding box center [825, 530] width 32 height 32
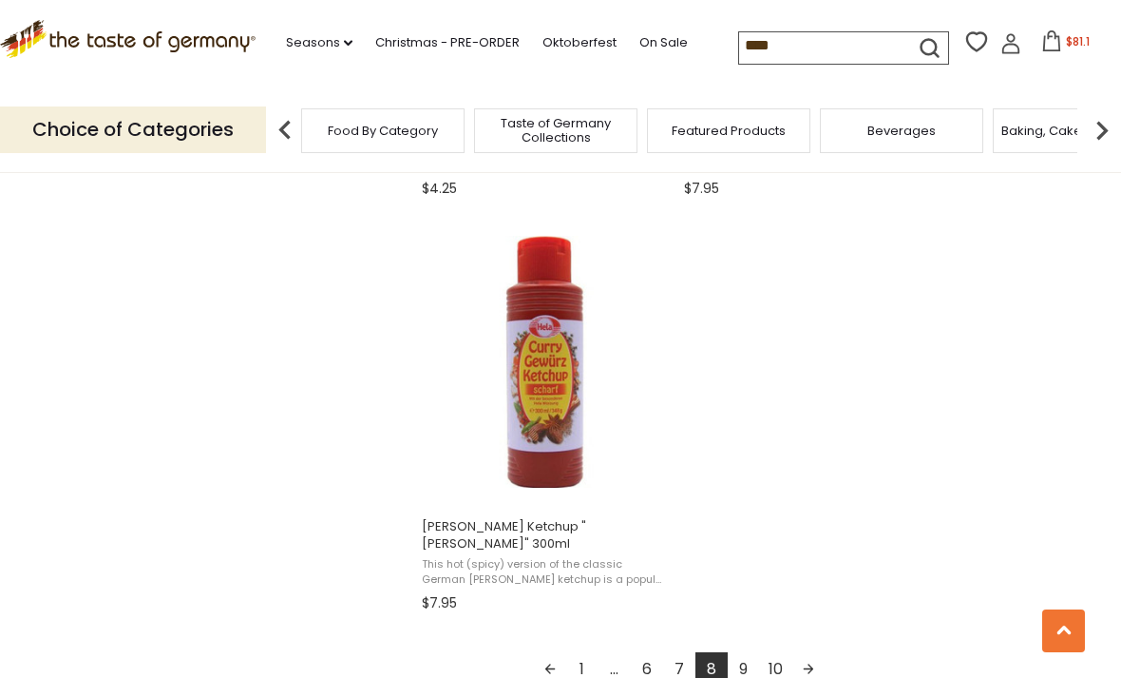
scroll to position [3227, 0]
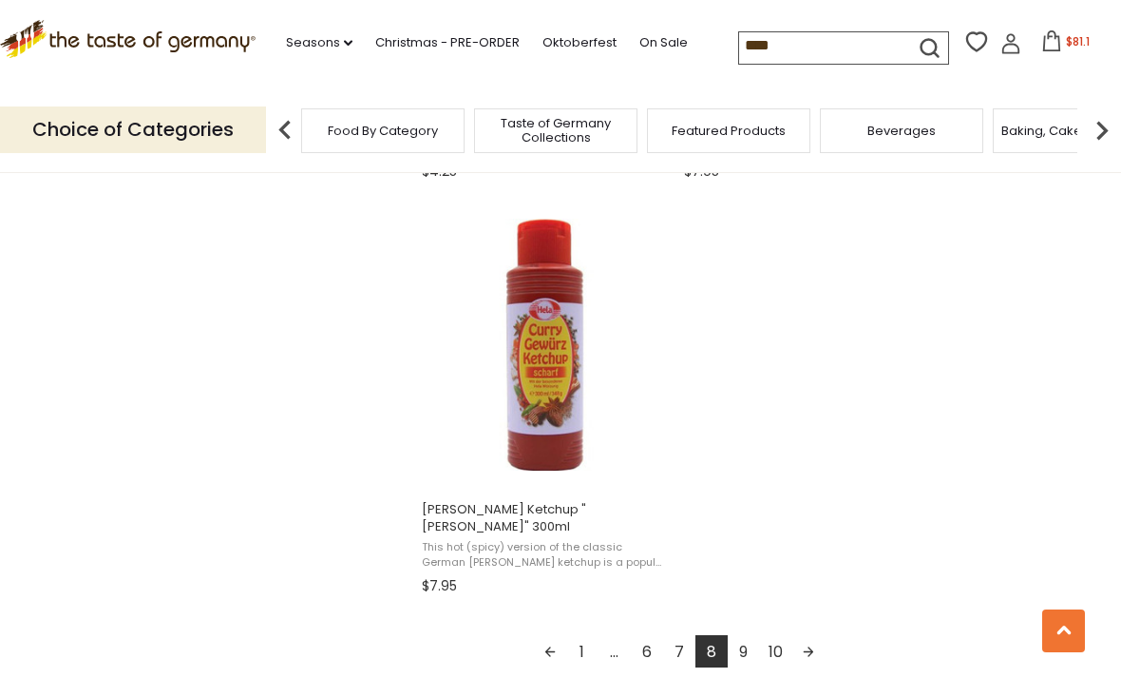
click at [935, 639] on div "1 ... 6 7 8 9 10" at bounding box center [679, 654] width 514 height 38
click at [810, 635] on link "Next page" at bounding box center [809, 651] width 32 height 32
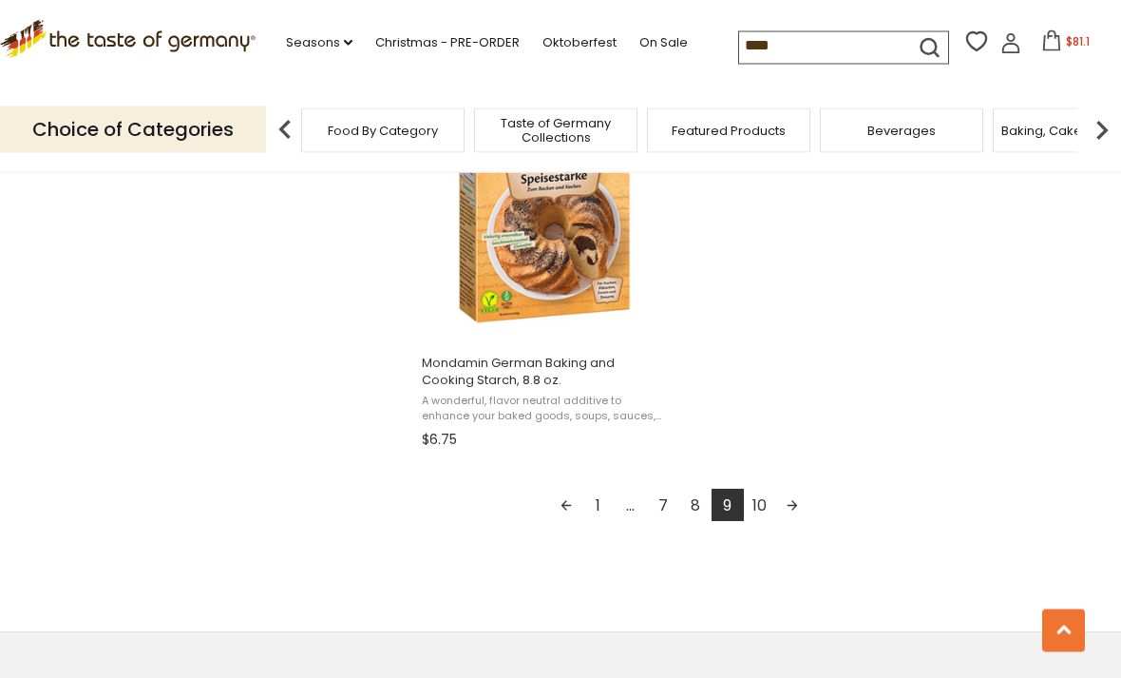
scroll to position [3398, 0]
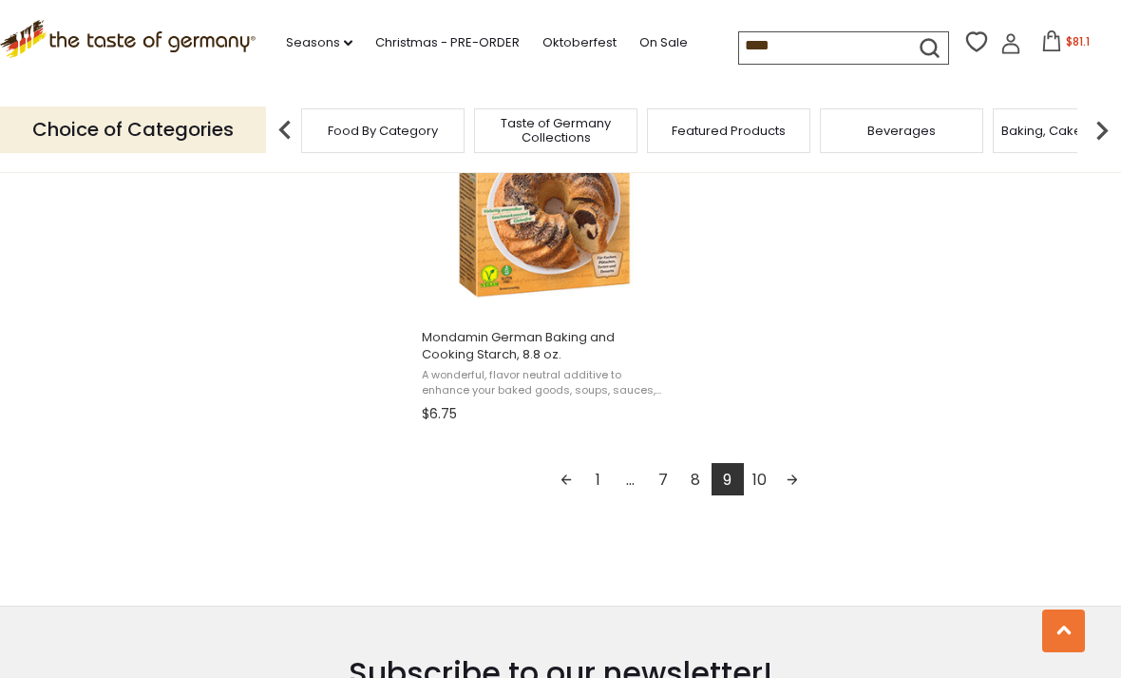
click at [795, 479] on link "Next page" at bounding box center [792, 479] width 32 height 32
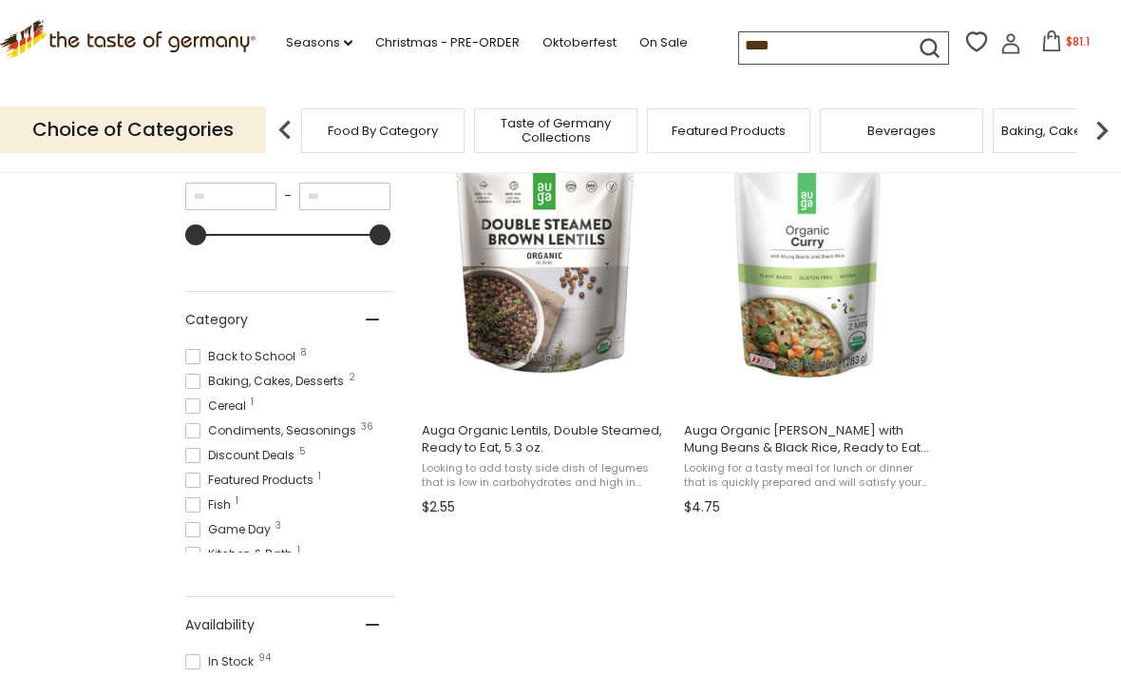
scroll to position [402, 0]
click at [184, 133] on p "Choice of Categories" at bounding box center [133, 129] width 266 height 47
click at [319, 131] on span "Taste of Germany Collections" at bounding box center [243, 130] width 152 height 29
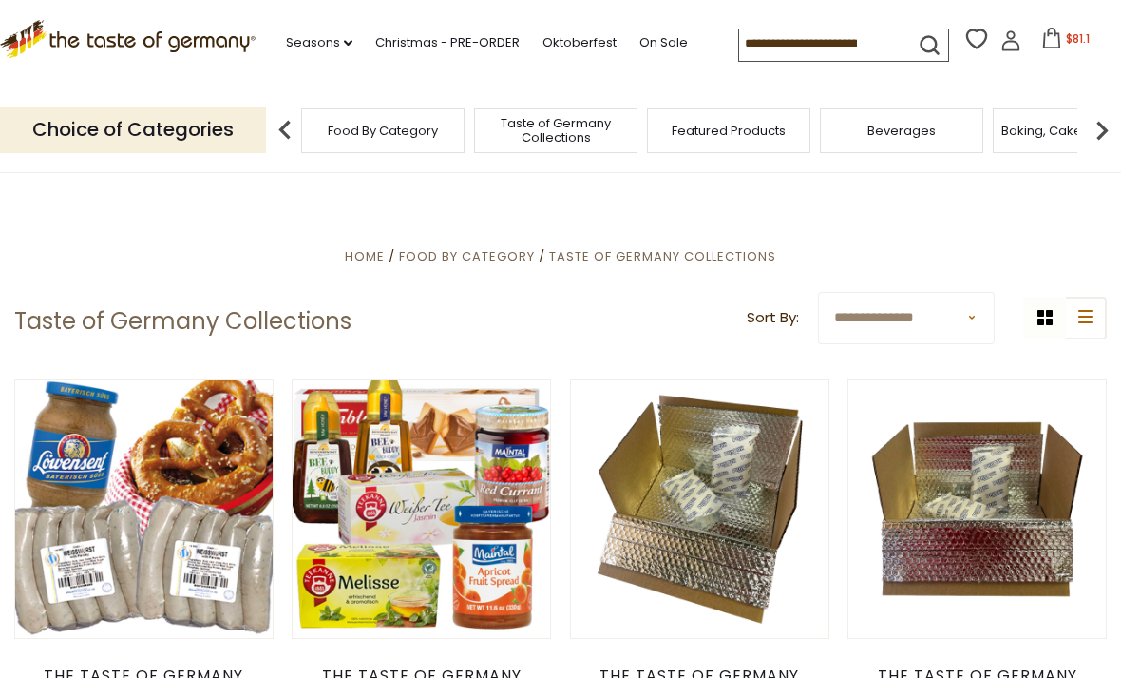
click at [993, 129] on div "Baking, Cakes, Desserts" at bounding box center [1074, 130] width 163 height 45
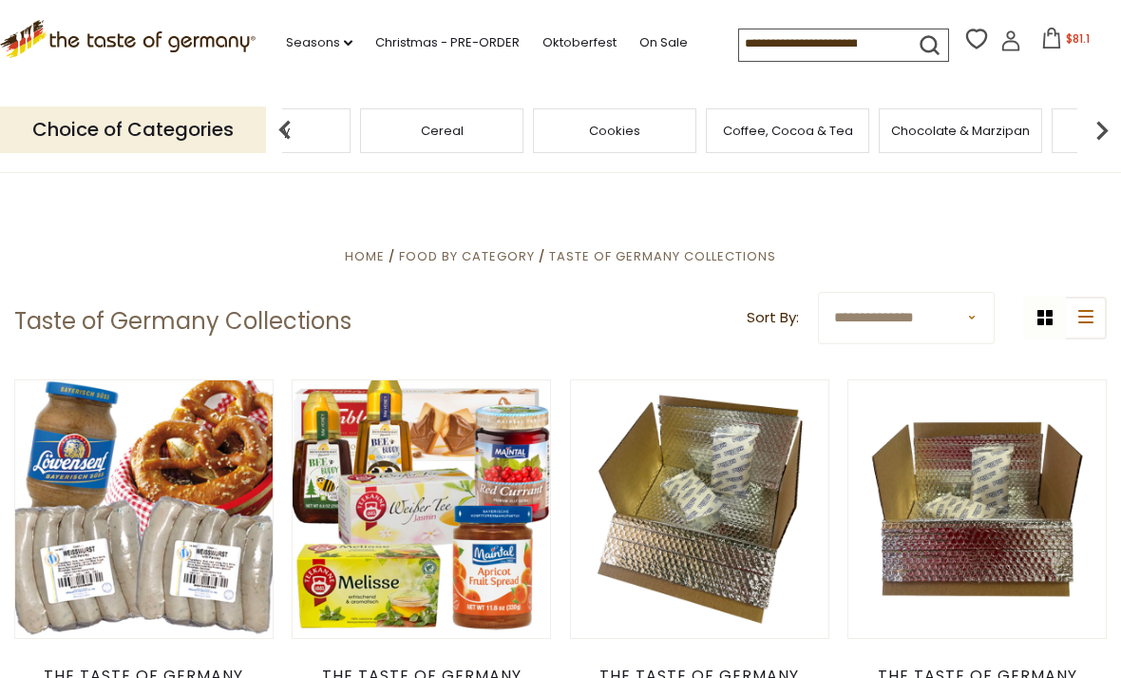
click at [351, 114] on div "Candy" at bounding box center [268, 130] width 163 height 45
click at [290, 124] on span "Candy" at bounding box center [269, 131] width 41 height 14
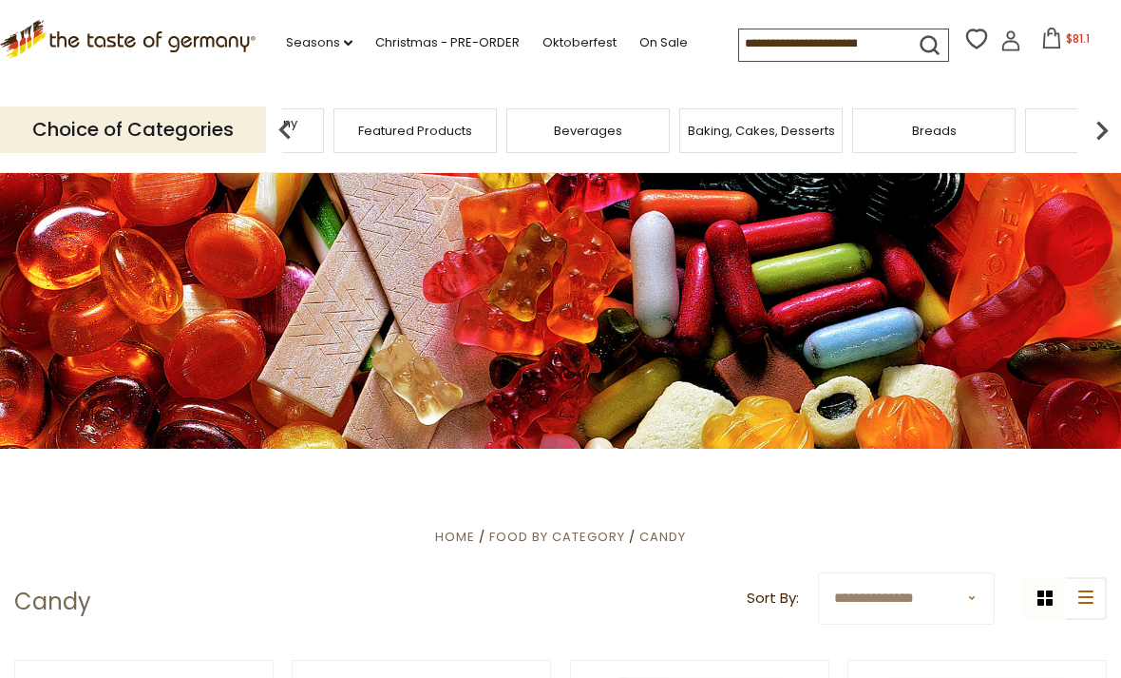
click at [318, 131] on span "Taste of Germany Collections" at bounding box center [242, 130] width 152 height 29
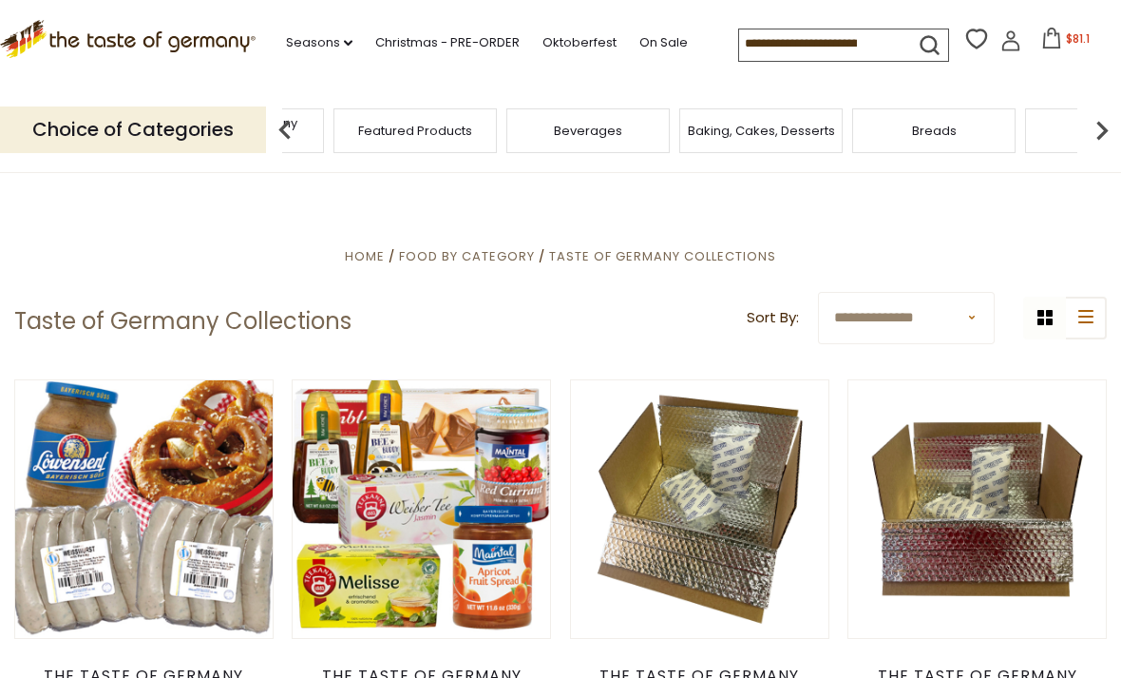
click at [318, 125] on span "Taste of Germany Collections" at bounding box center [242, 130] width 152 height 29
click at [739, 48] on input at bounding box center [819, 42] width 161 height 27
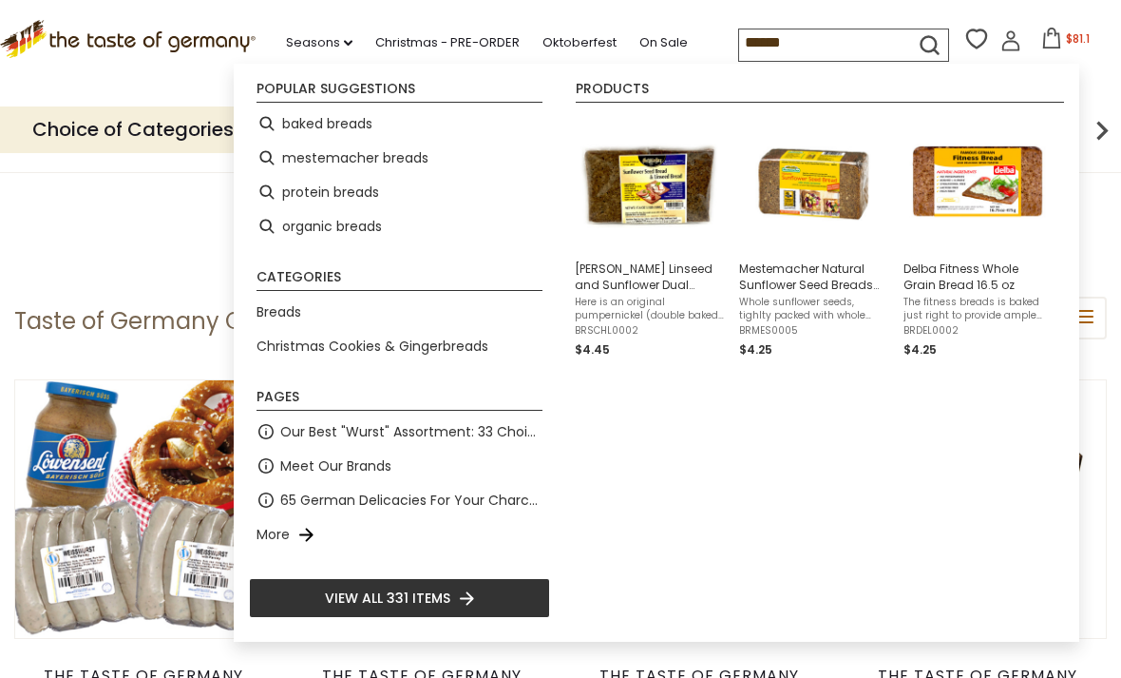
click at [751, 43] on input "******" at bounding box center [819, 42] width 161 height 27
type input "*"
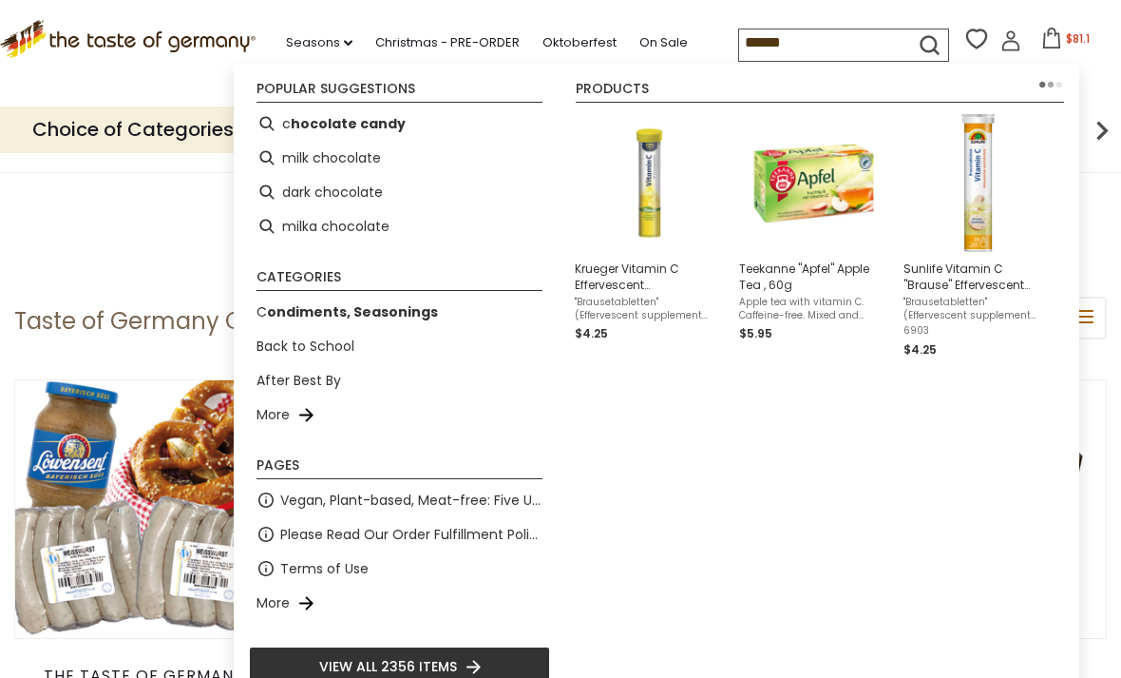
type input "*******"
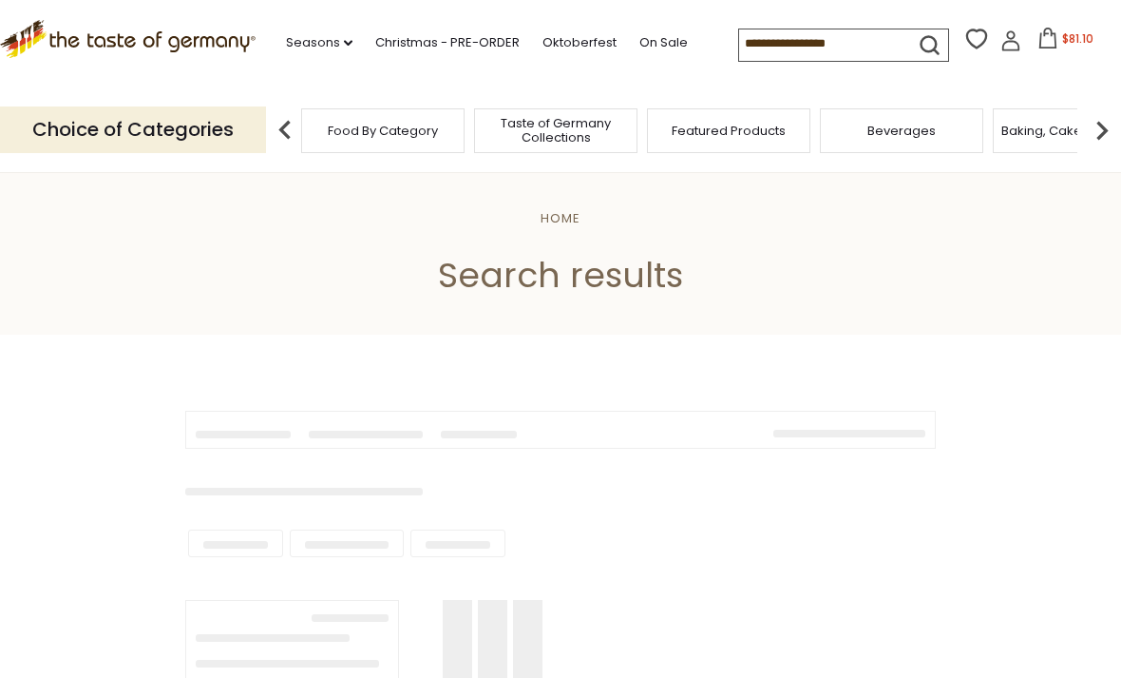
type input "*******"
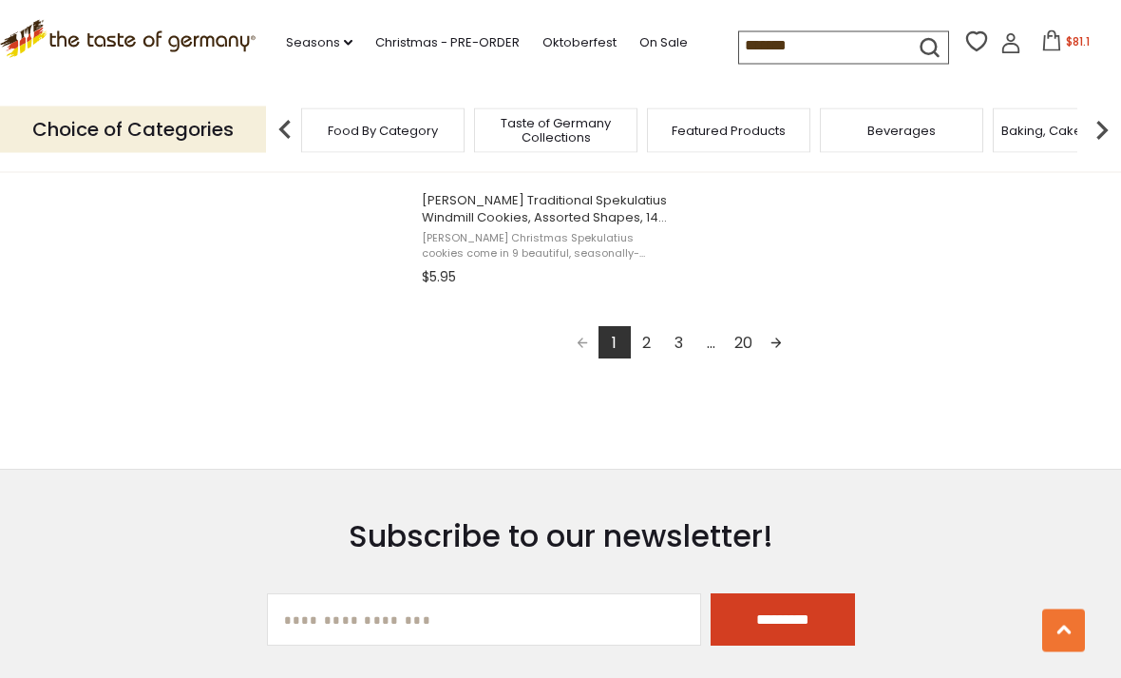
scroll to position [3602, 0]
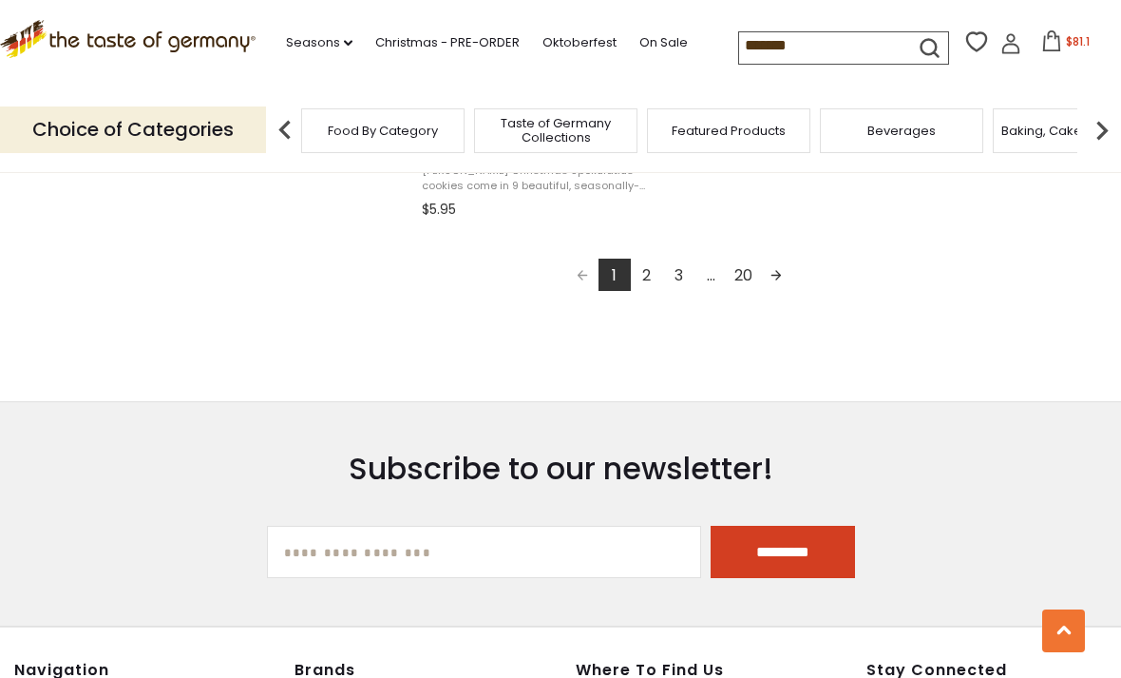
click at [781, 276] on link "Next page" at bounding box center [776, 275] width 32 height 32
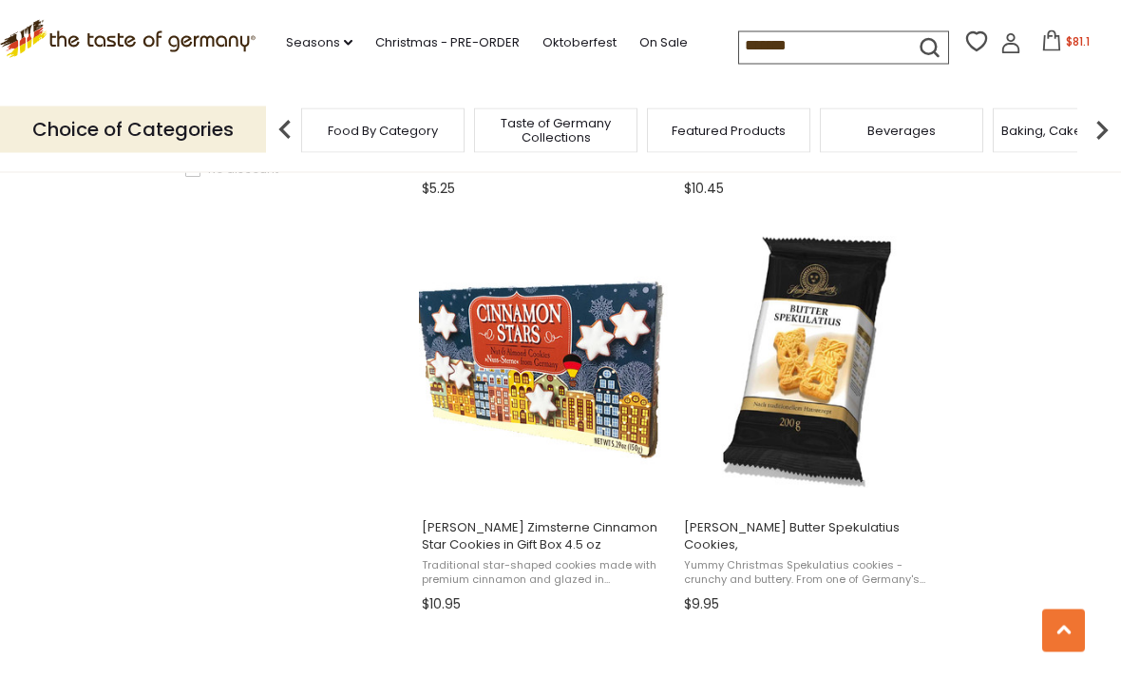
scroll to position [1550, 0]
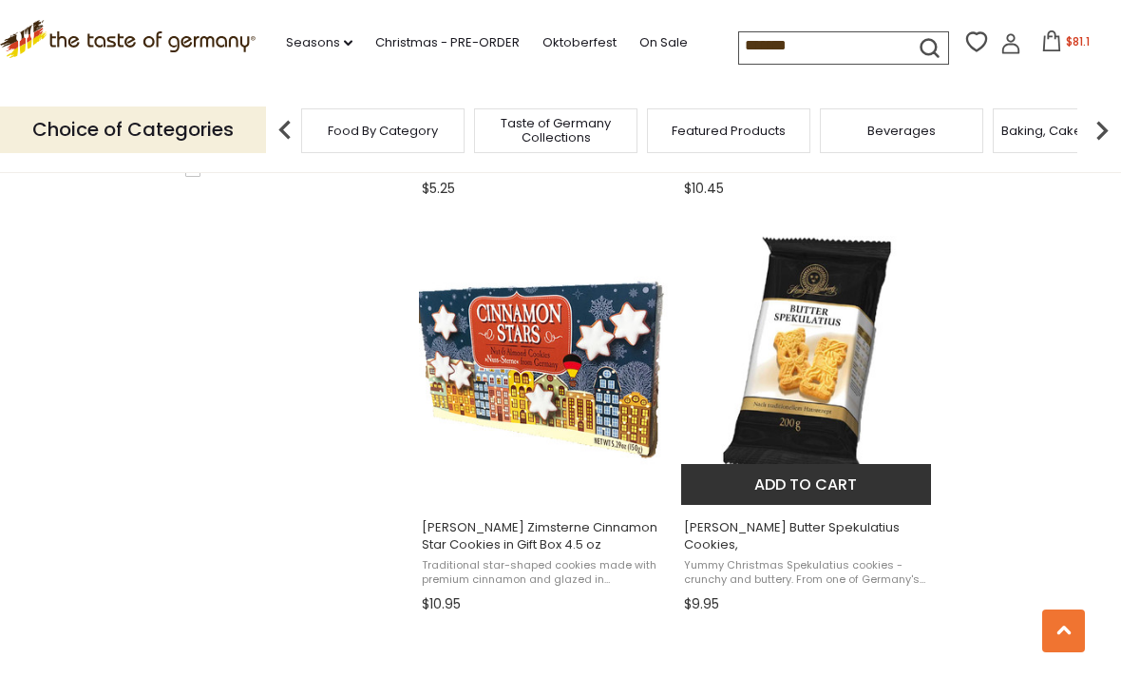
click at [810, 378] on img "Lambertz Butter Spekulatius Cookies," at bounding box center [807, 362] width 252 height 252
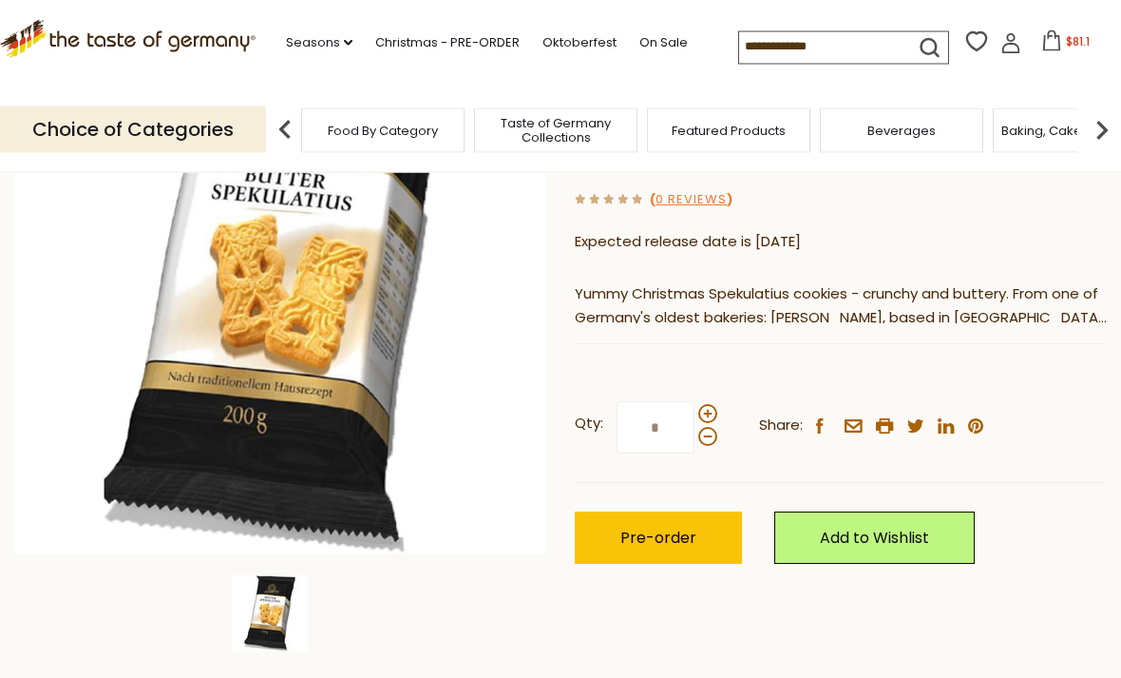
scroll to position [248, 0]
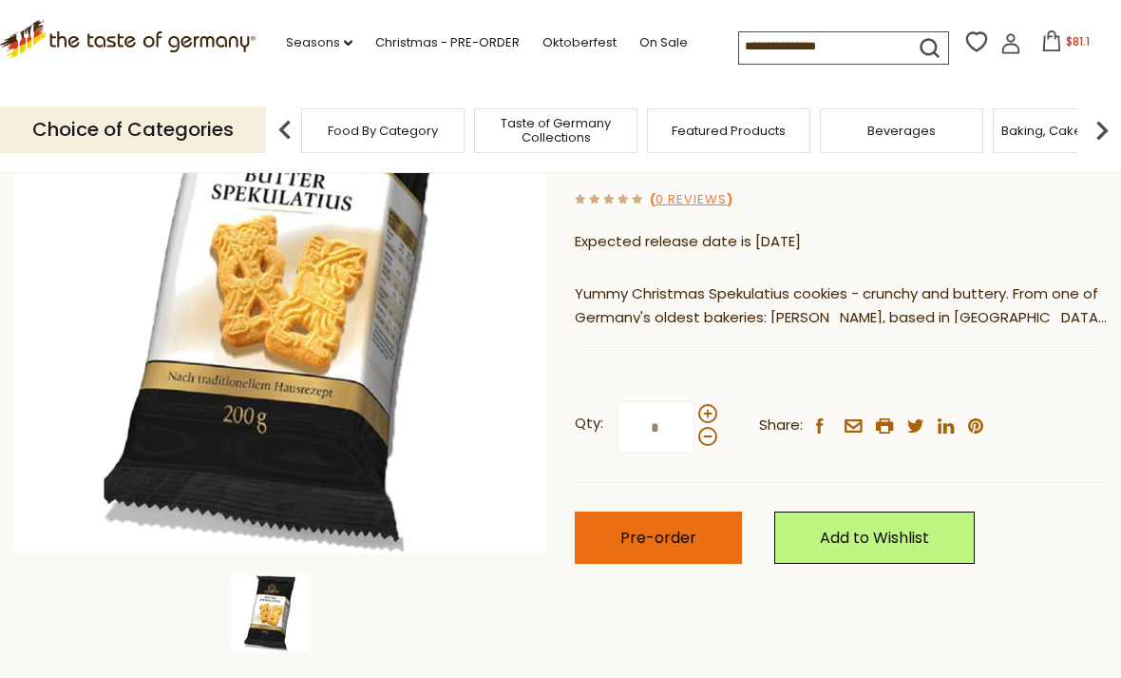
click at [685, 531] on span "Pre-order" at bounding box center [659, 538] width 76 height 22
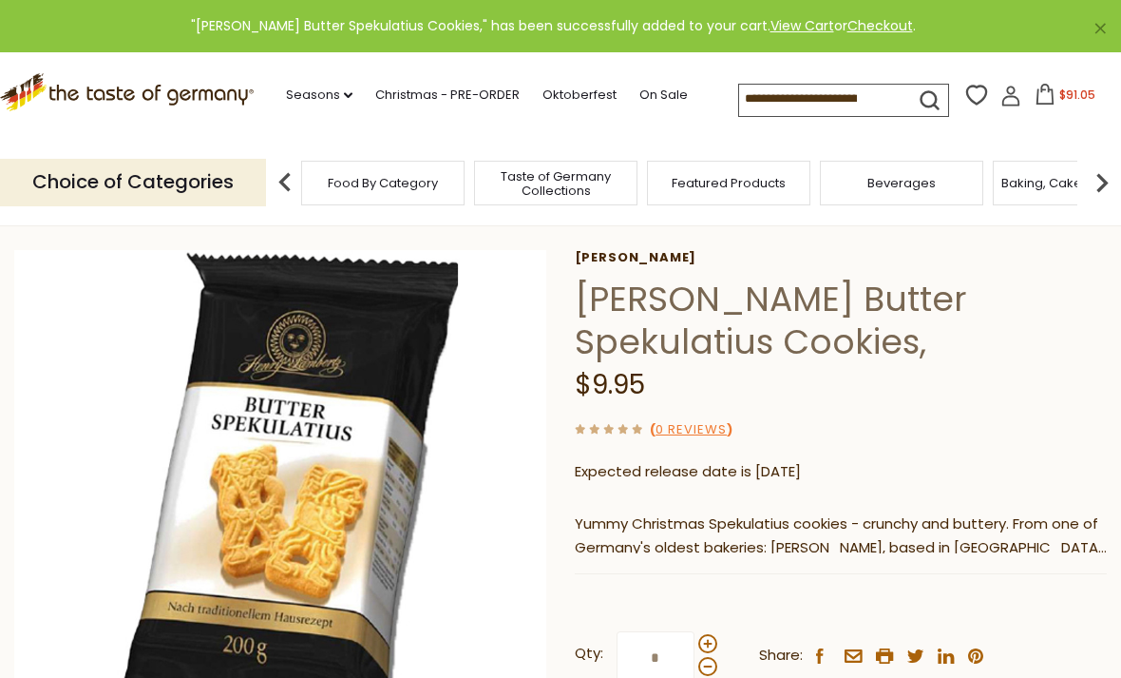
scroll to position [0, 0]
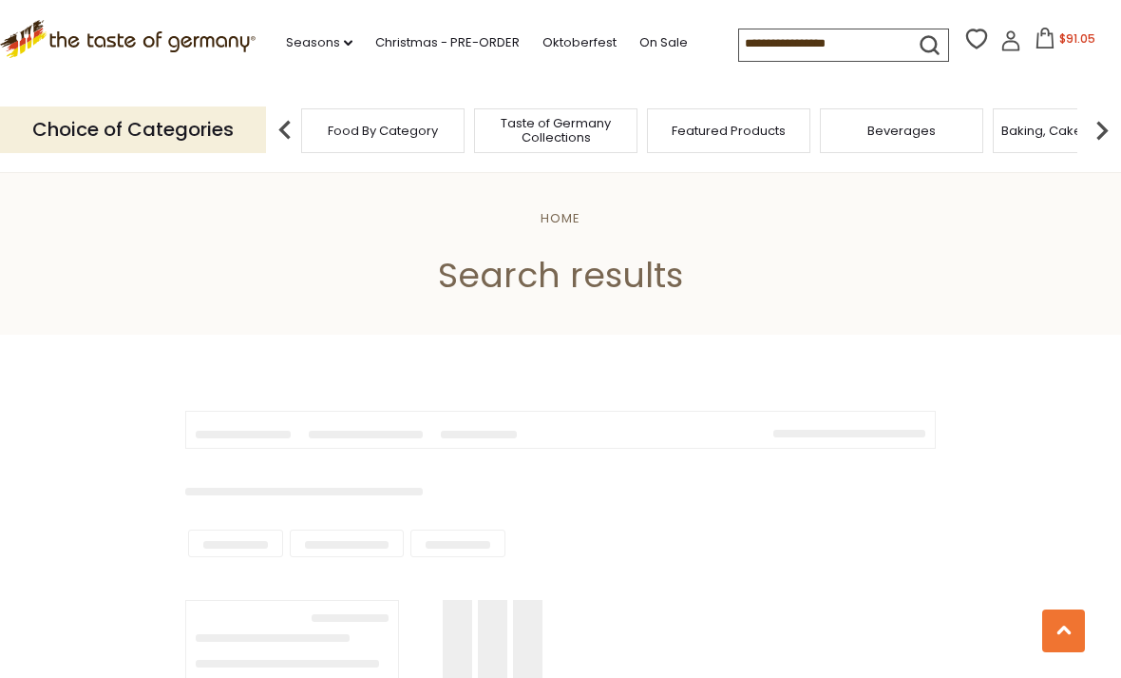
type input "*******"
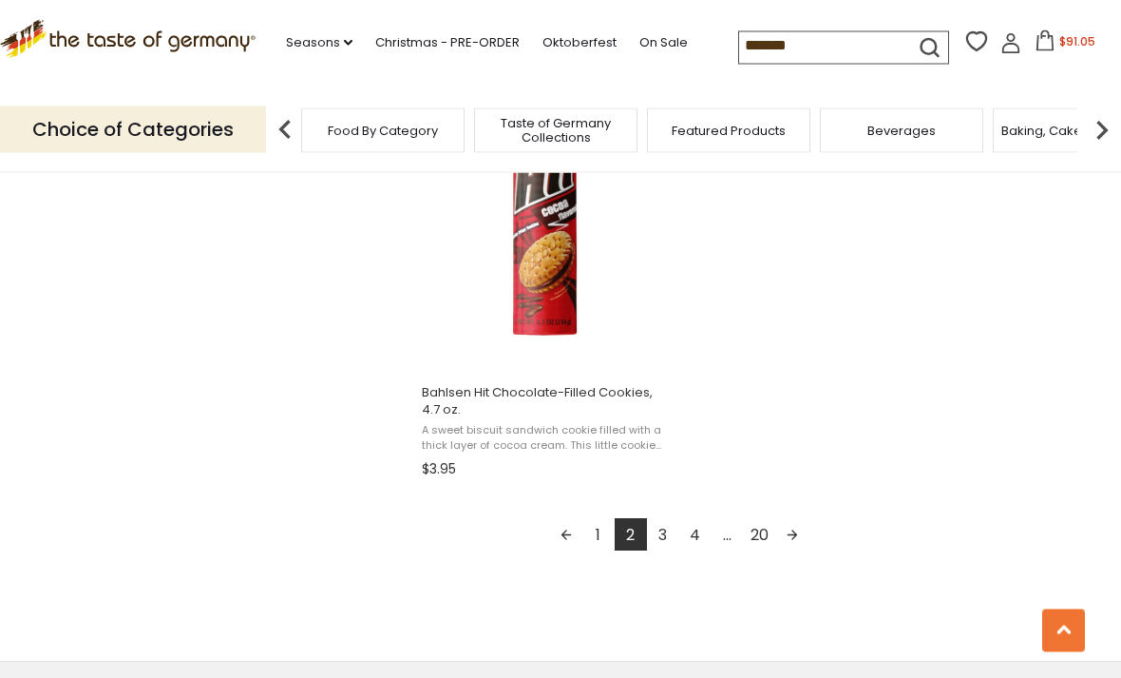
scroll to position [3359, 0]
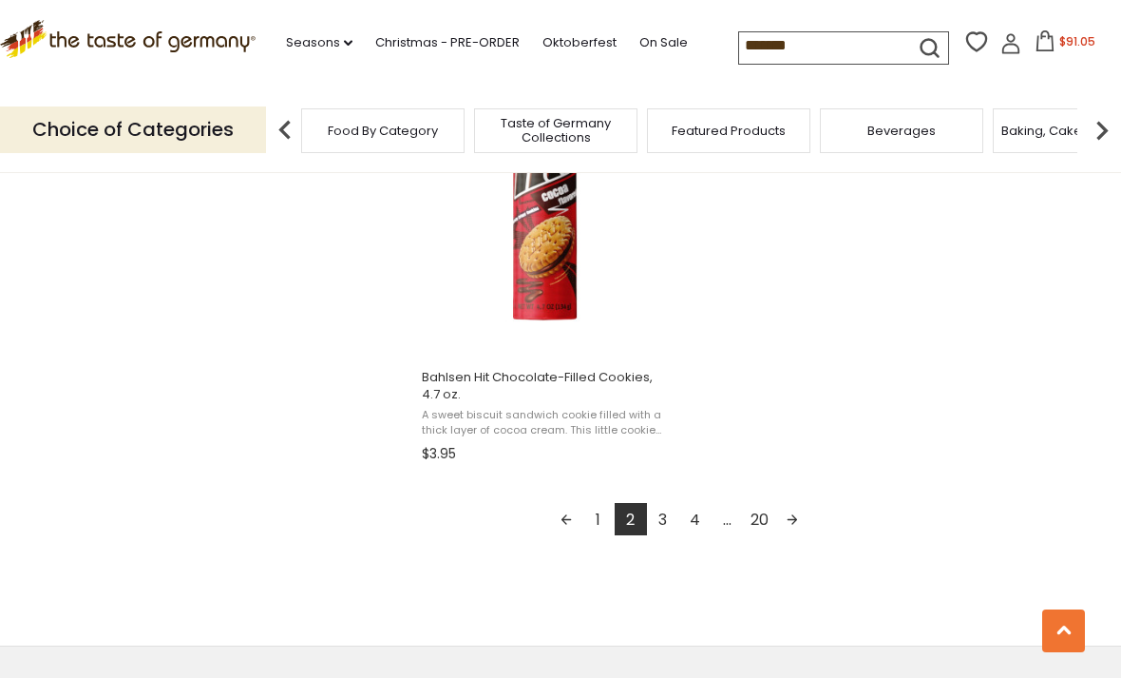
click at [795, 522] on link "Next page" at bounding box center [792, 519] width 32 height 32
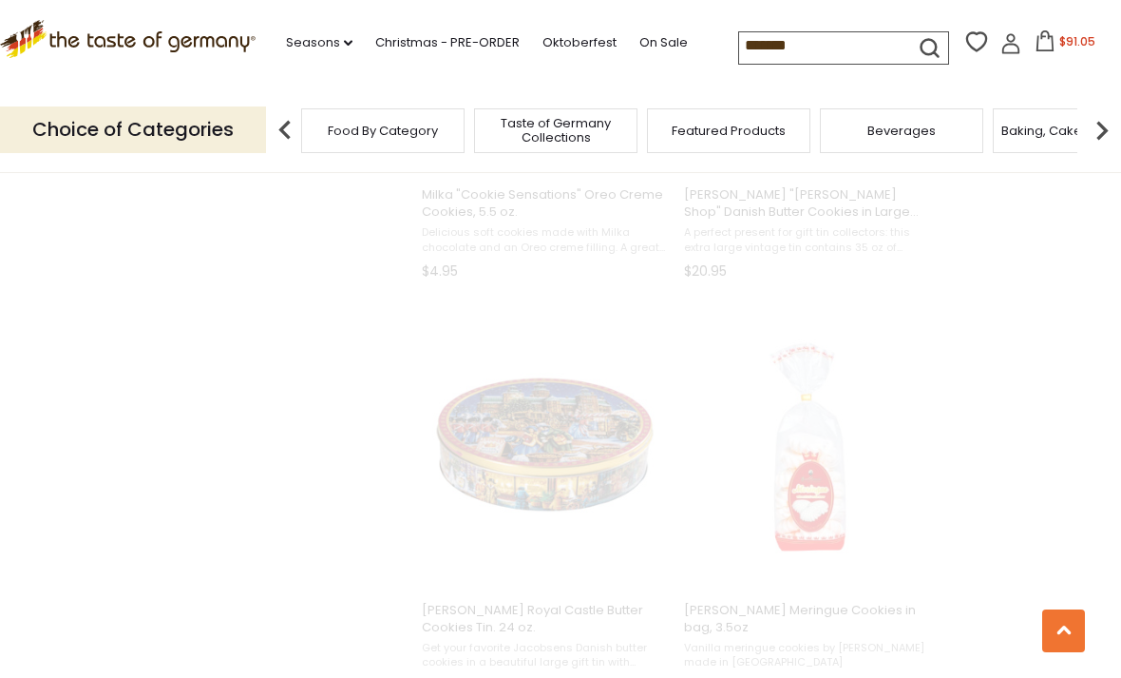
scroll to position [824, 0]
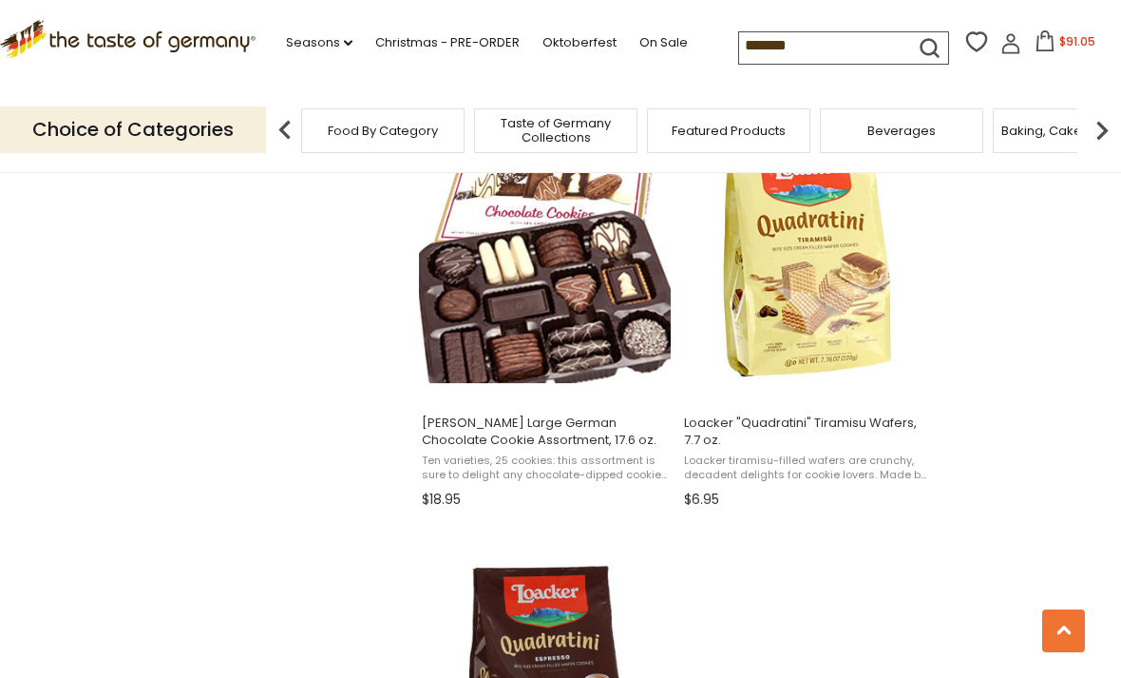
scroll to position [2961, 0]
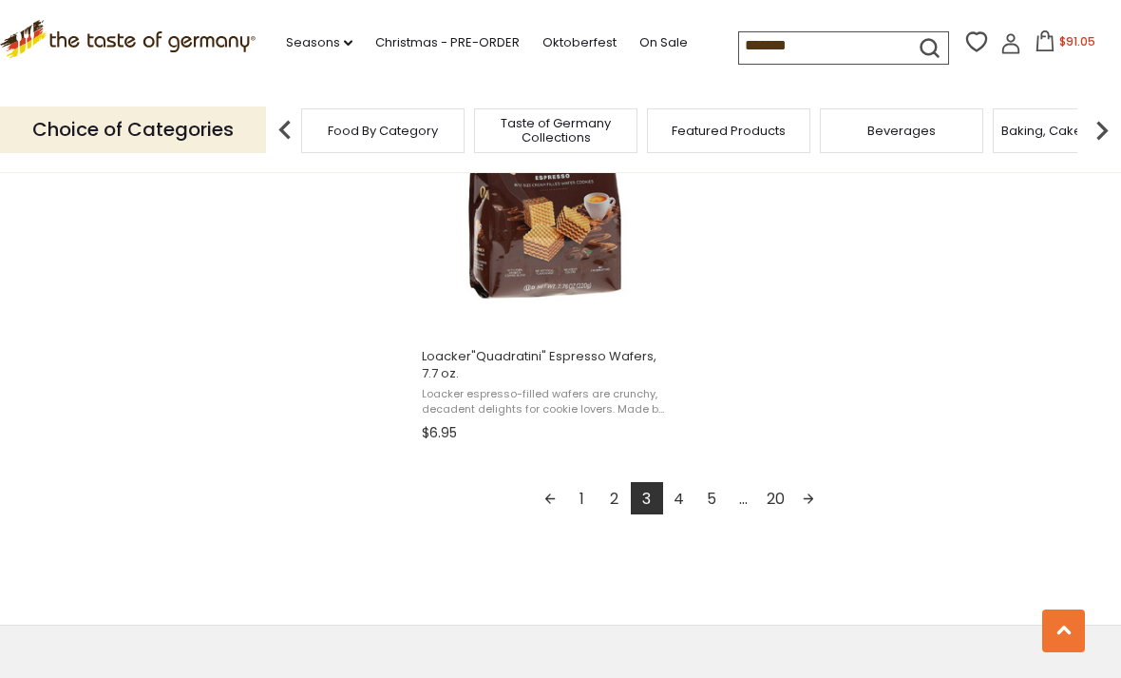
click at [815, 494] on link "Next page" at bounding box center [809, 498] width 32 height 32
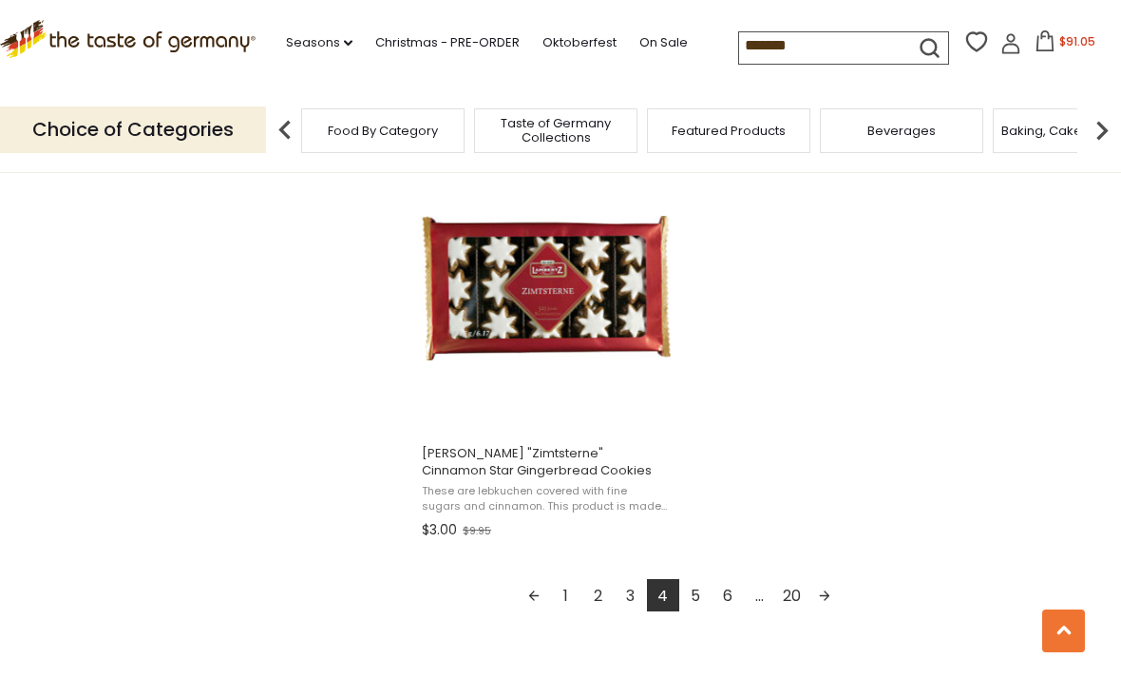
scroll to position [3315, 0]
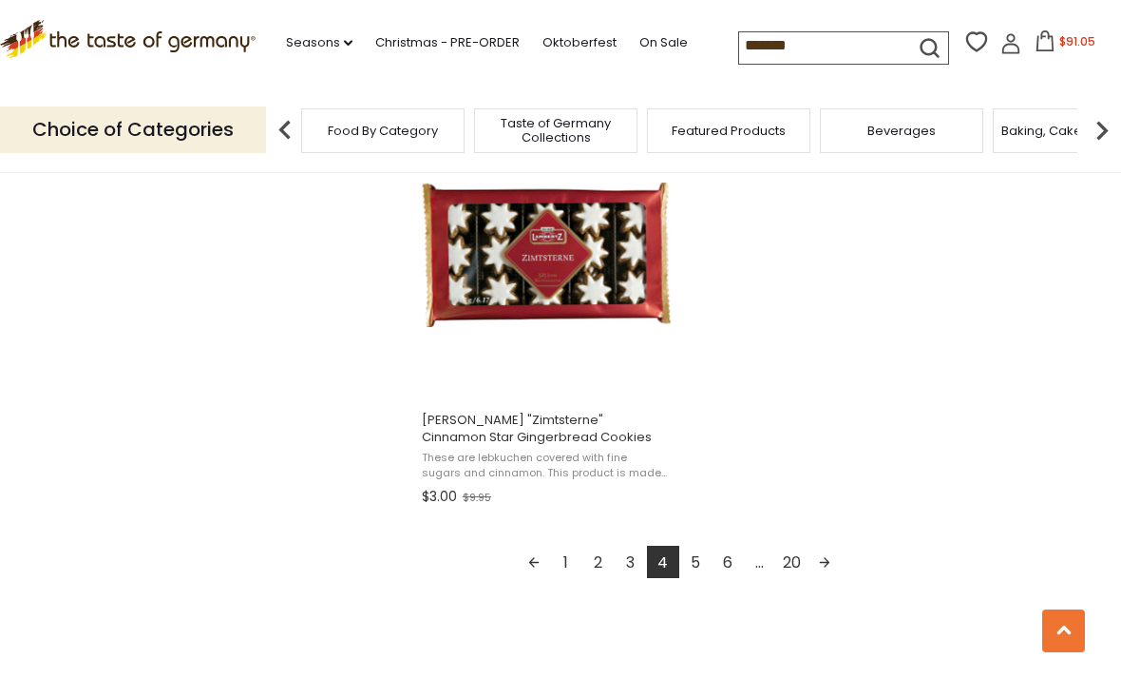
click at [832, 567] on link "Next page" at bounding box center [825, 562] width 32 height 32
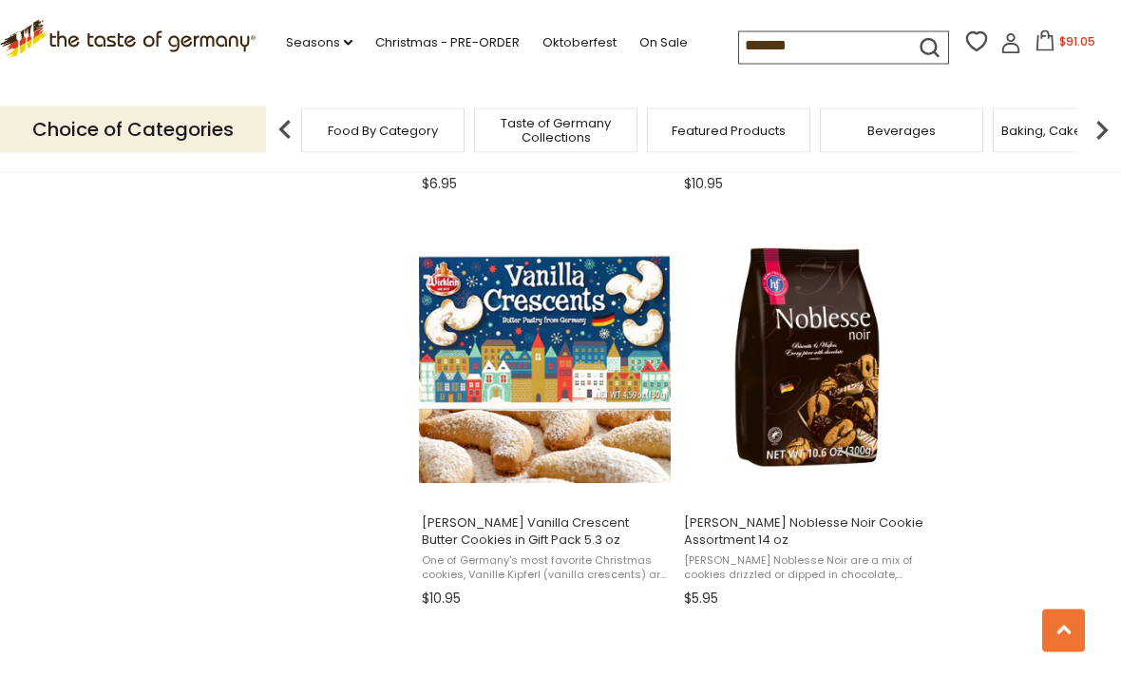
scroll to position [2385, 0]
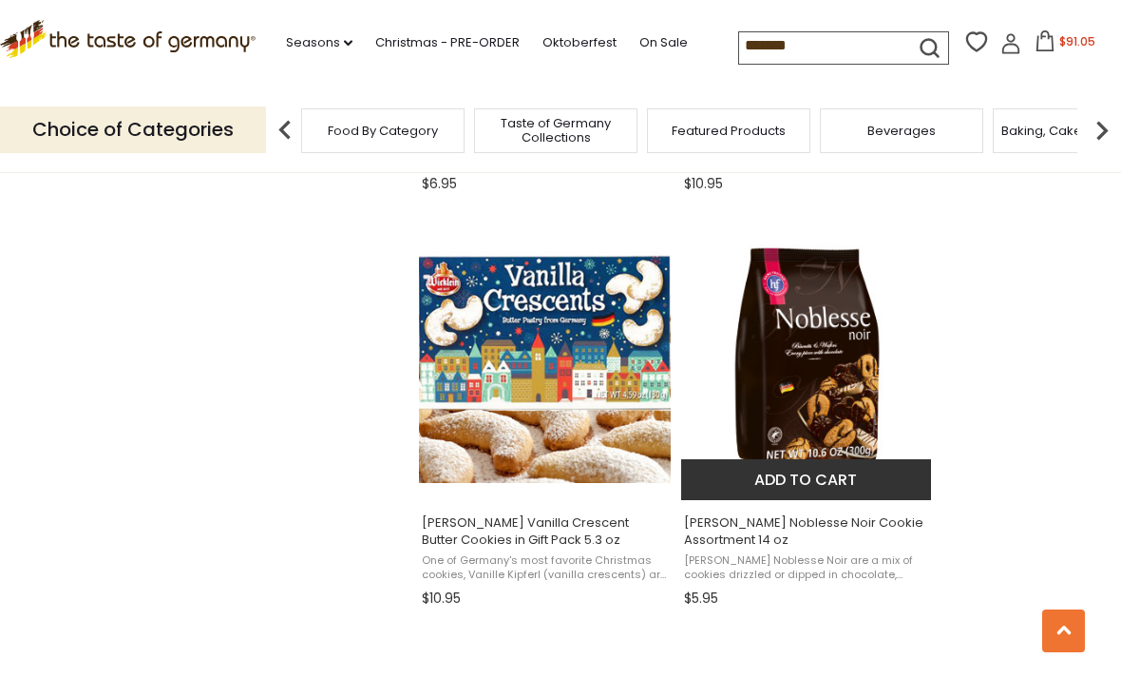
click at [819, 414] on img "Hans Freitag Noblesse Noir Cookie Assortment 14 oz" at bounding box center [807, 357] width 252 height 252
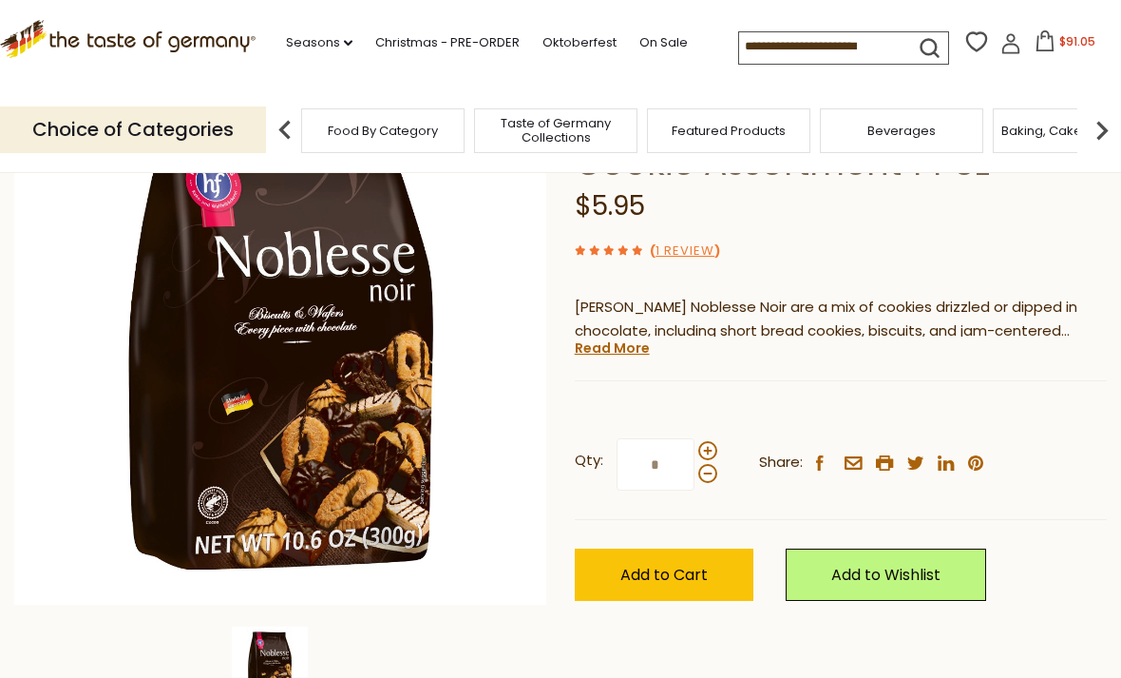
scroll to position [191, 0]
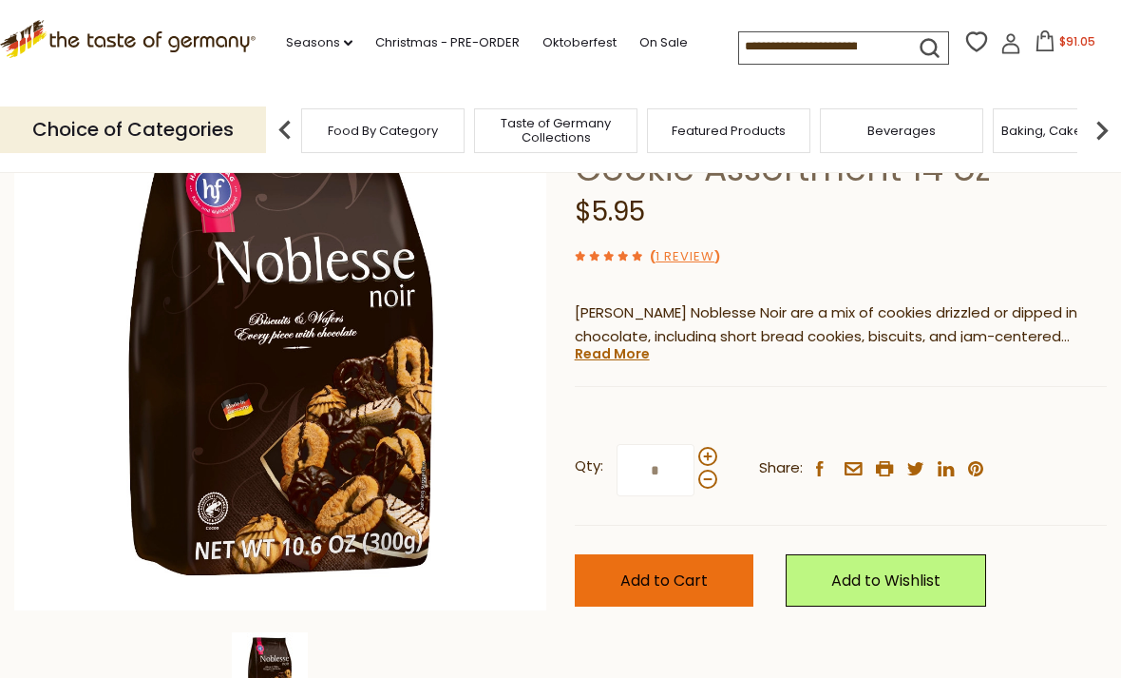
click at [697, 576] on span "Add to Cart" at bounding box center [664, 580] width 87 height 22
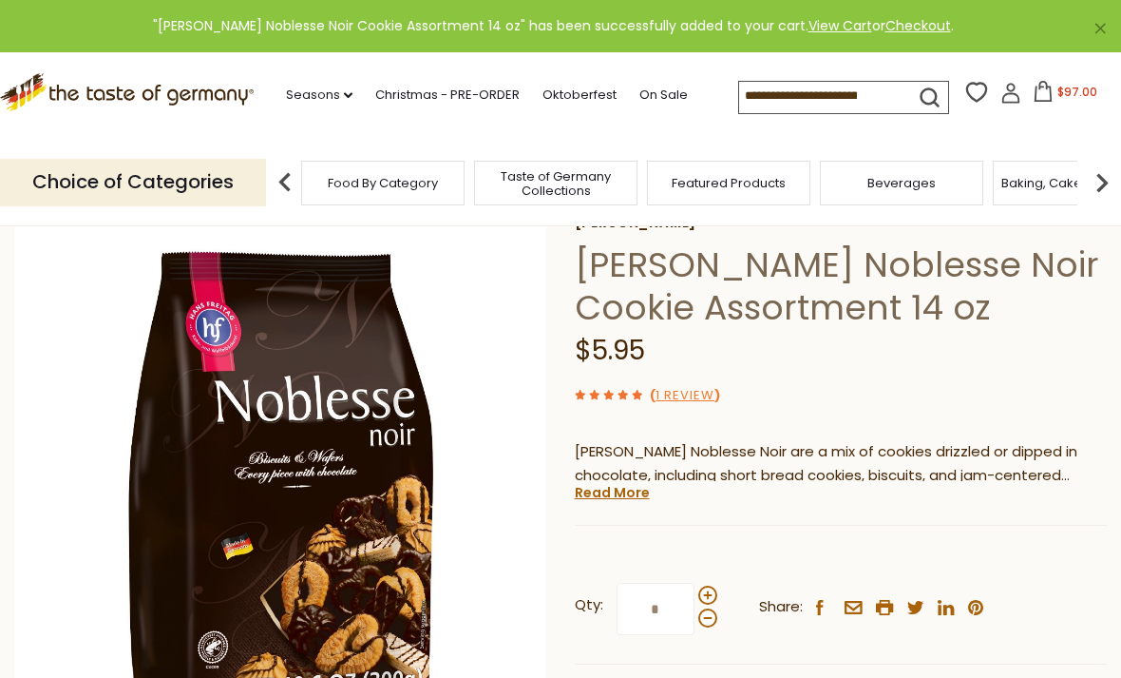
scroll to position [0, 0]
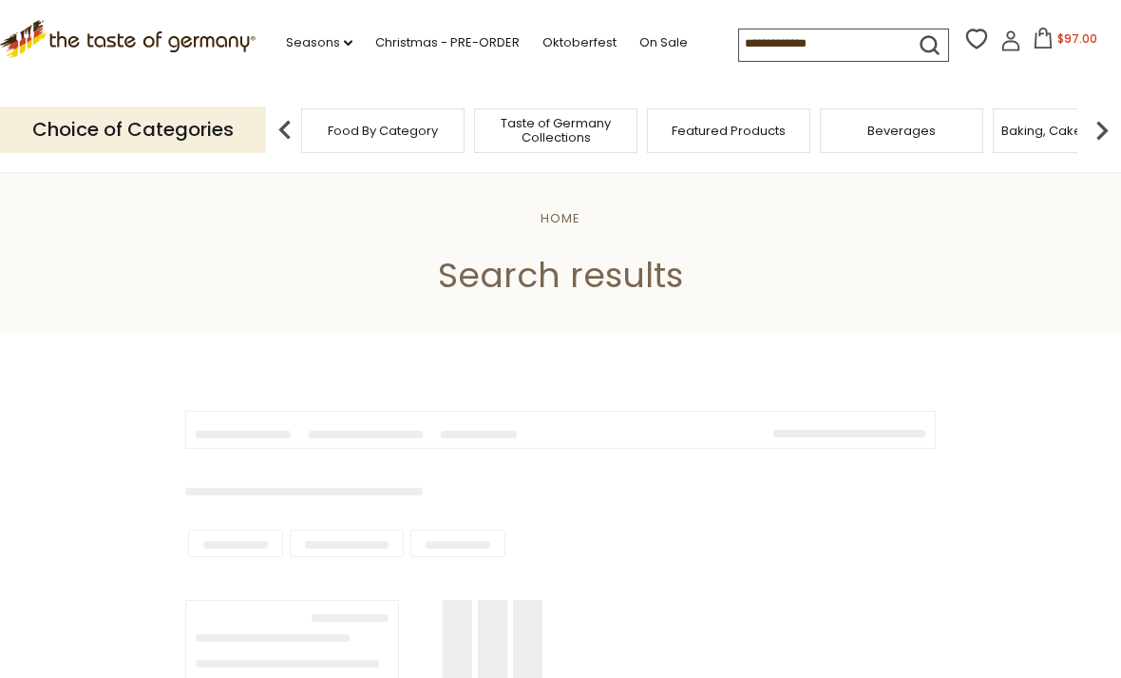
type input "*******"
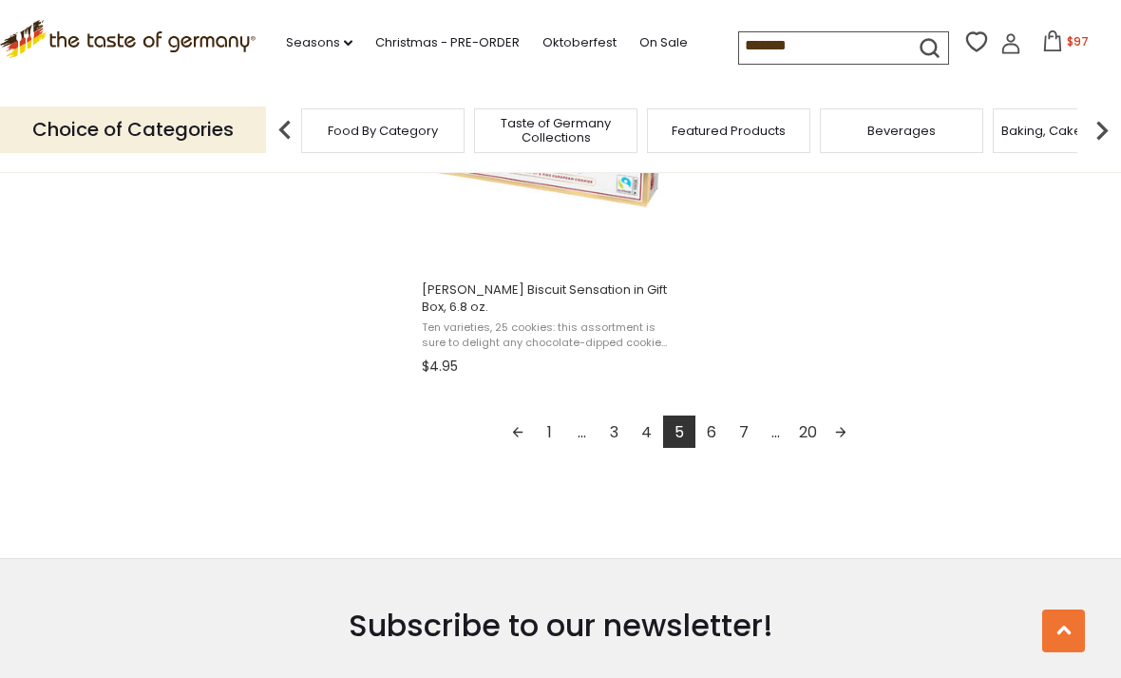
scroll to position [3460, 0]
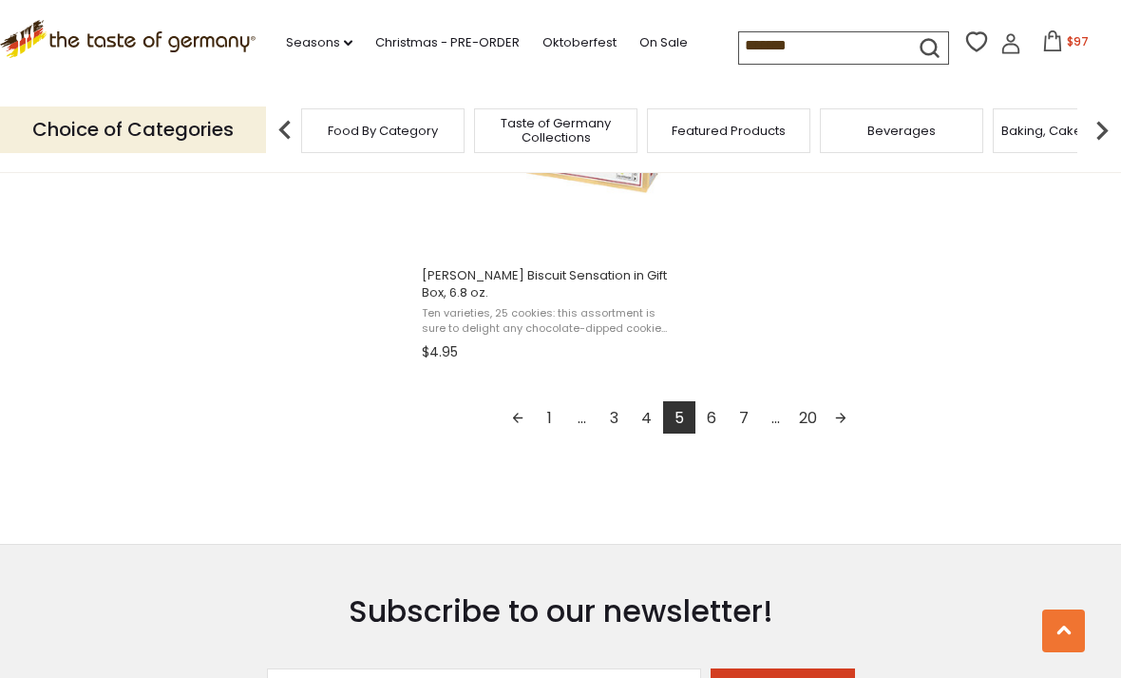
click at [843, 421] on link "Next page" at bounding box center [841, 417] width 32 height 32
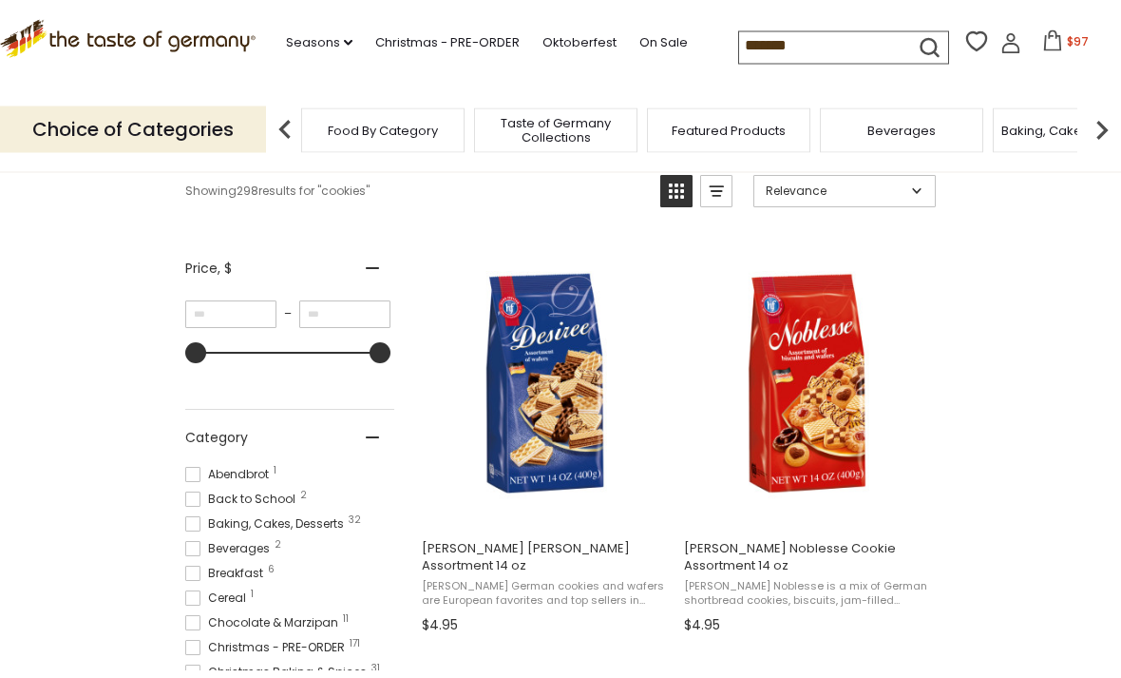
scroll to position [285, 0]
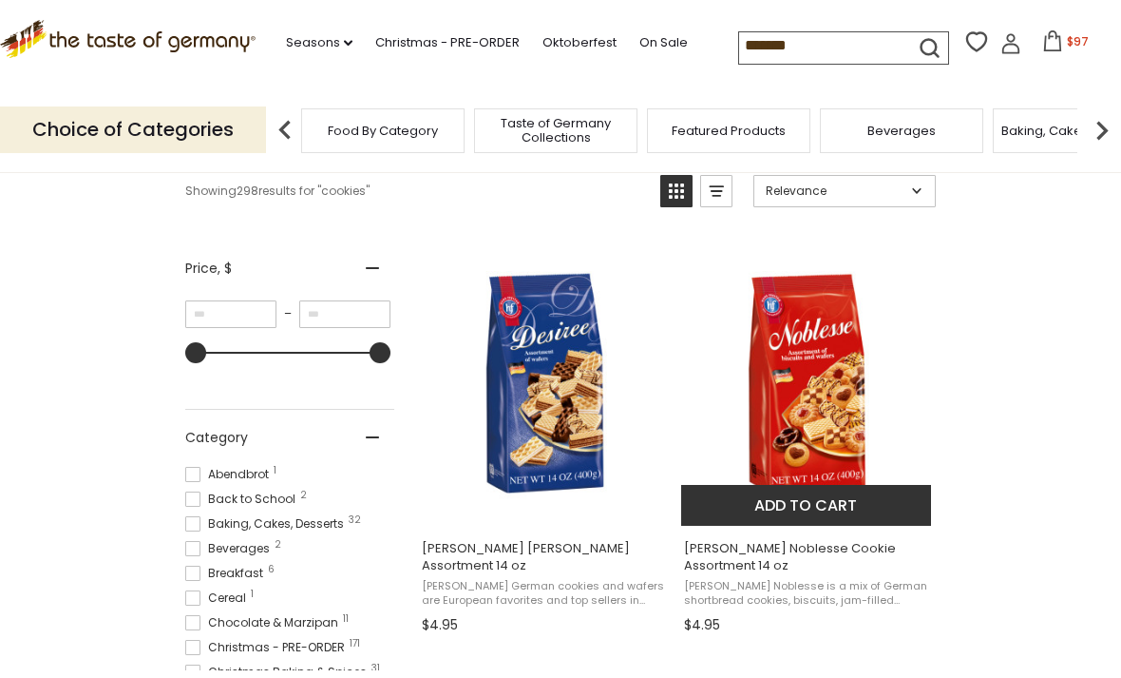
click at [820, 430] on img "Hans Freitag Noblesse Cookie Assortment 14 oz" at bounding box center [807, 384] width 252 height 252
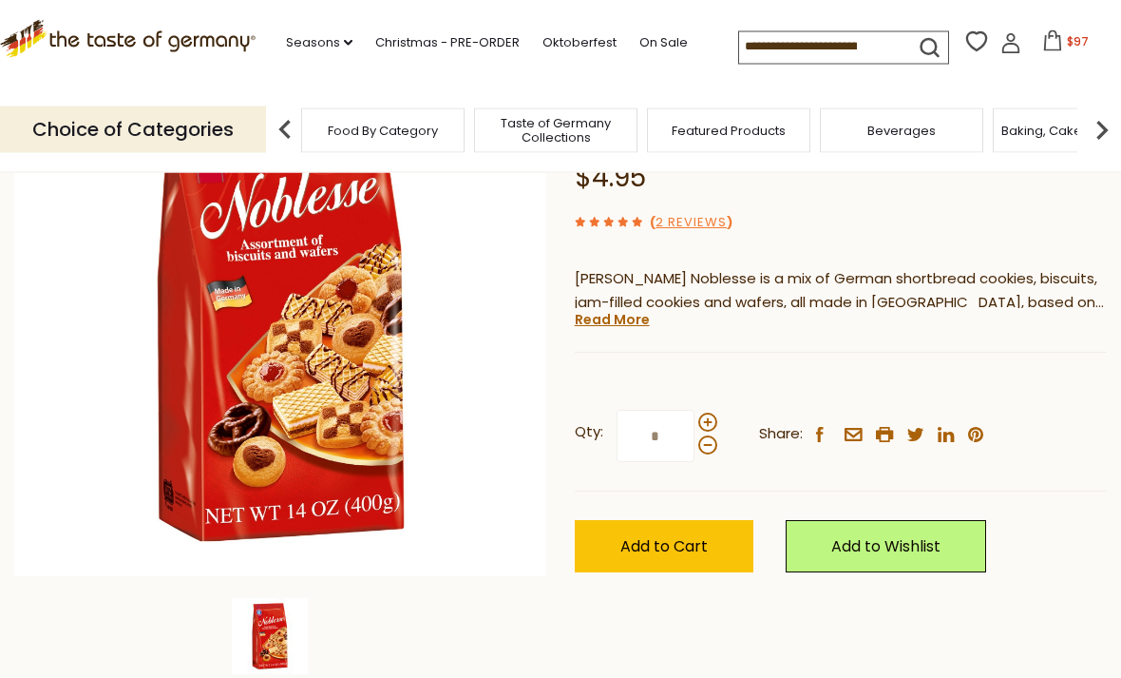
scroll to position [225, 0]
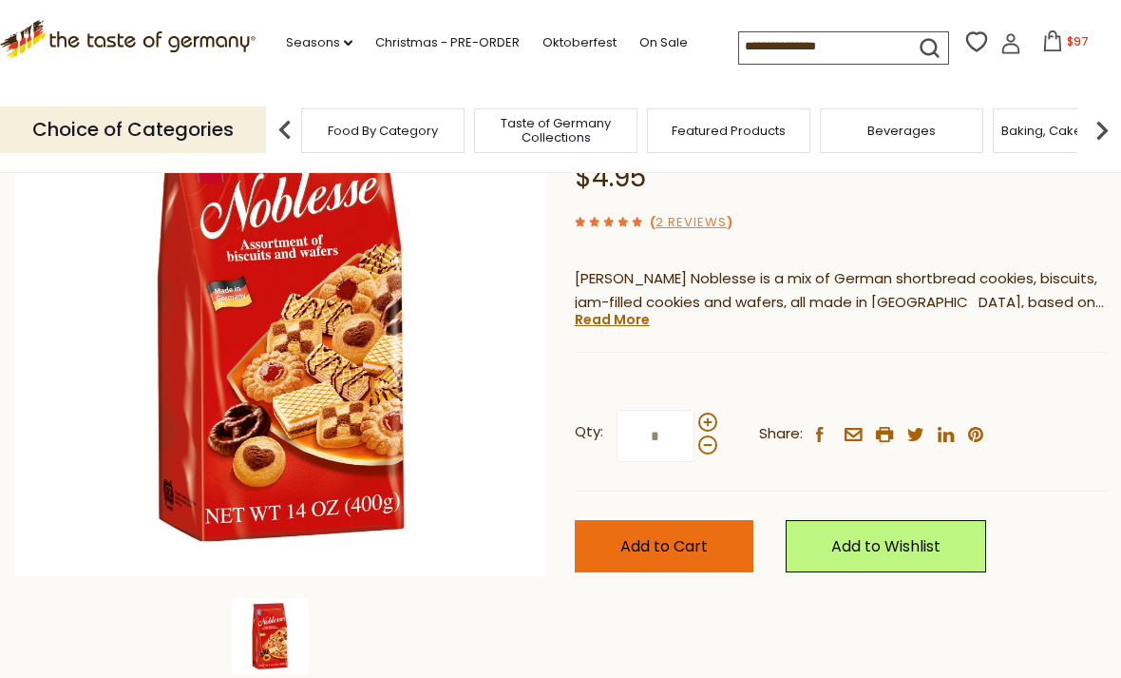
click at [696, 543] on span "Add to Cart" at bounding box center [664, 546] width 87 height 22
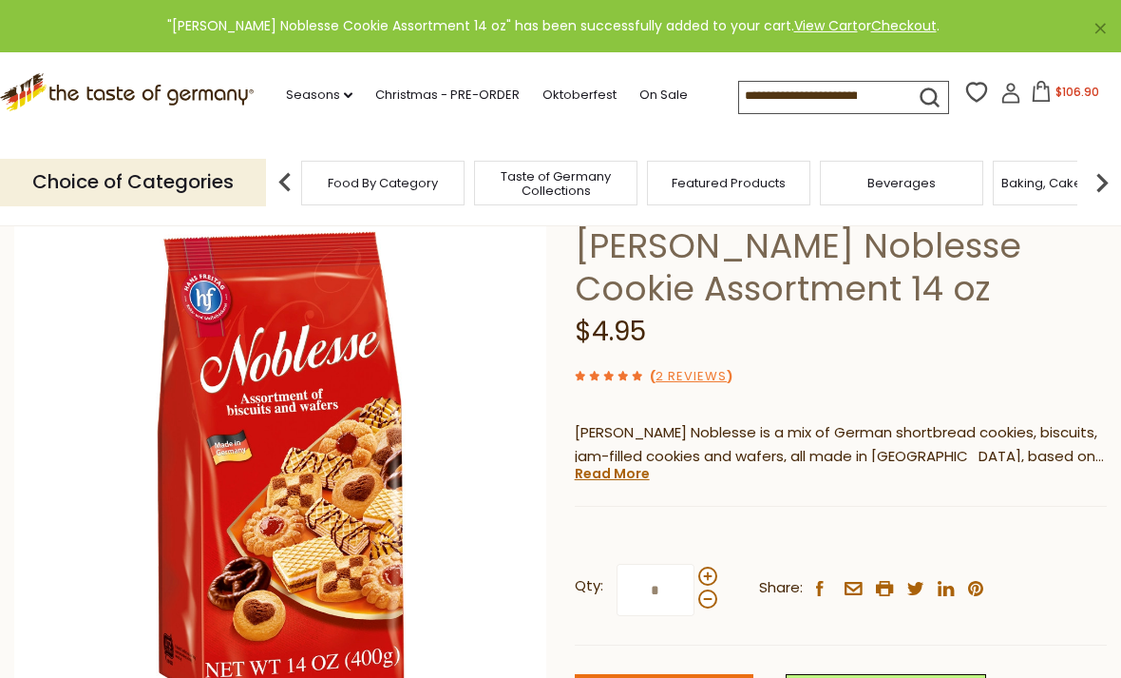
scroll to position [0, 0]
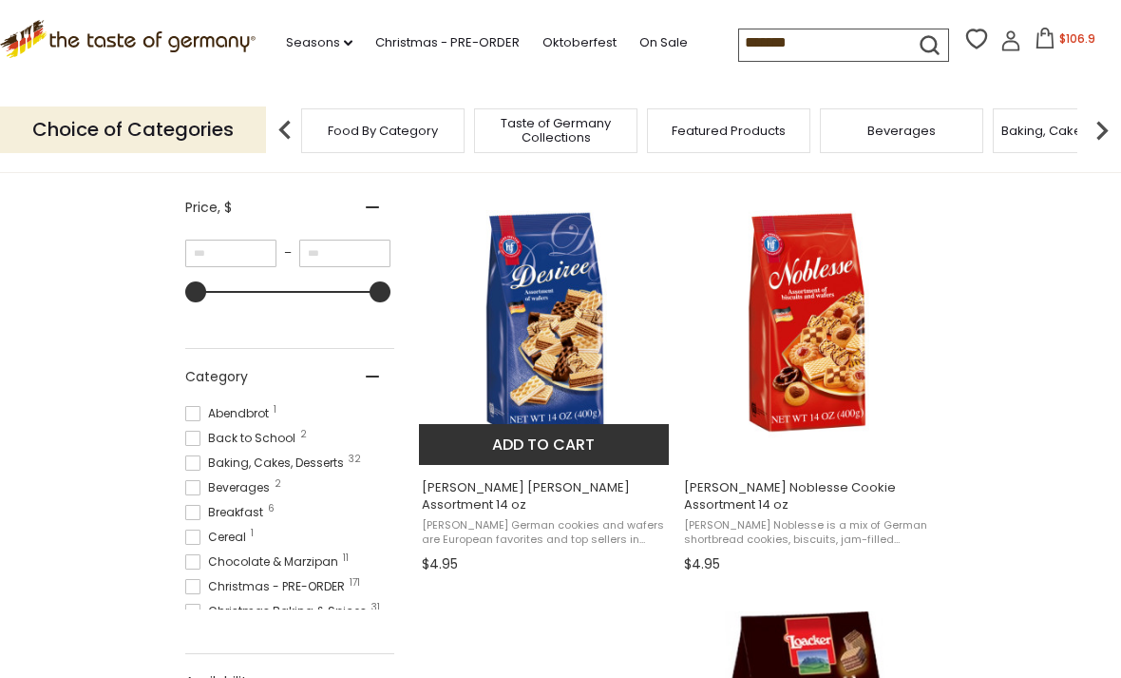
click at [594, 385] on img "Hans Freitag Desiree Wafer Assortment 14 oz" at bounding box center [545, 323] width 252 height 252
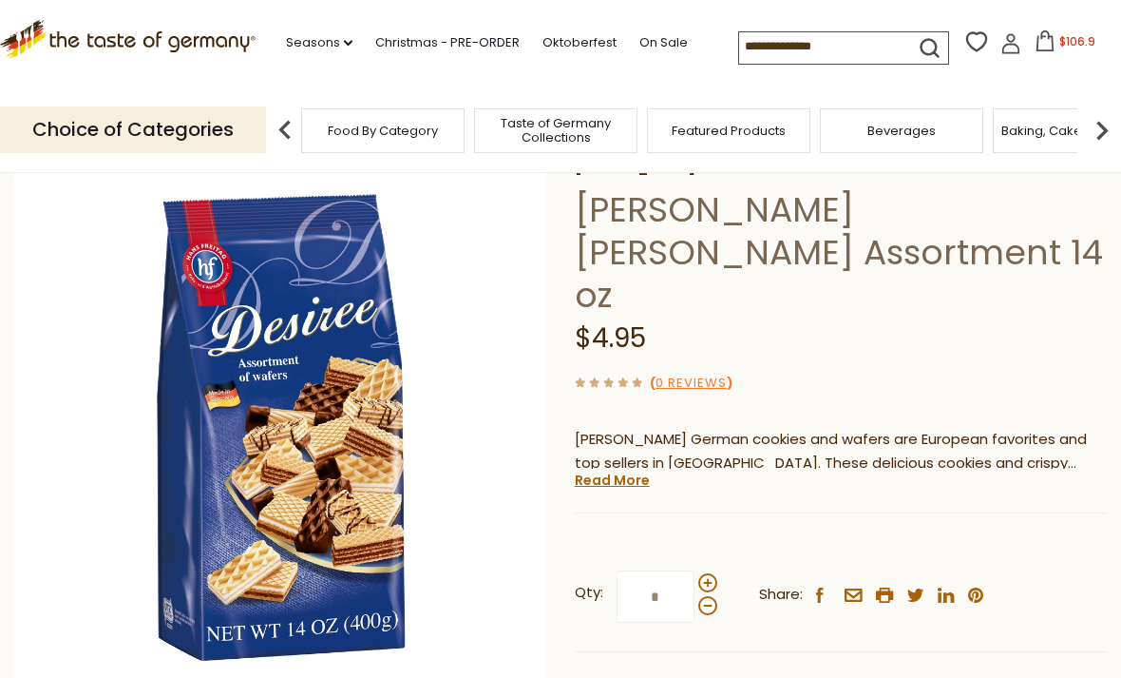
scroll to position [108, 0]
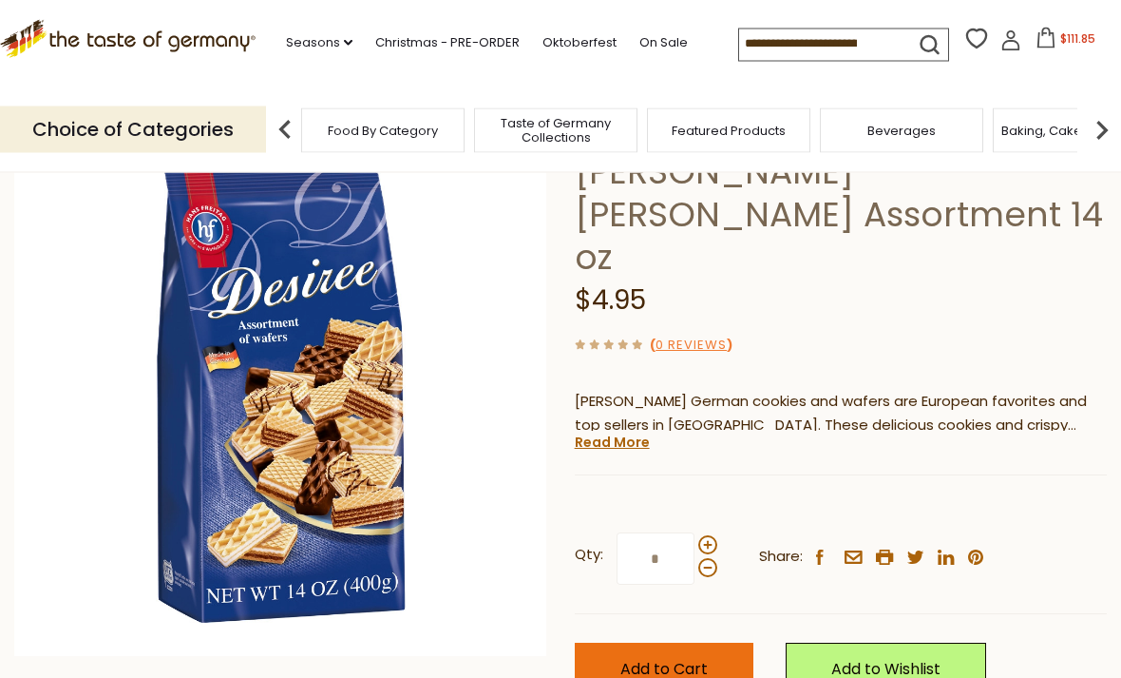
scroll to position [0, 0]
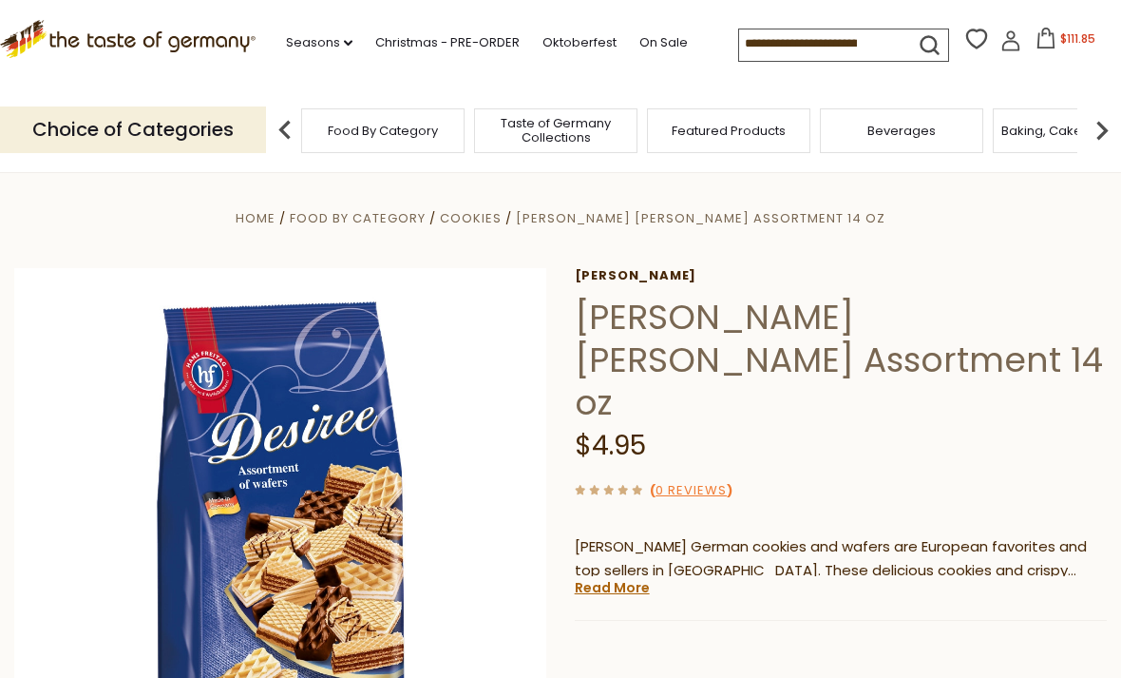
click at [1061, 44] on span "$111.85" at bounding box center [1078, 38] width 35 height 16
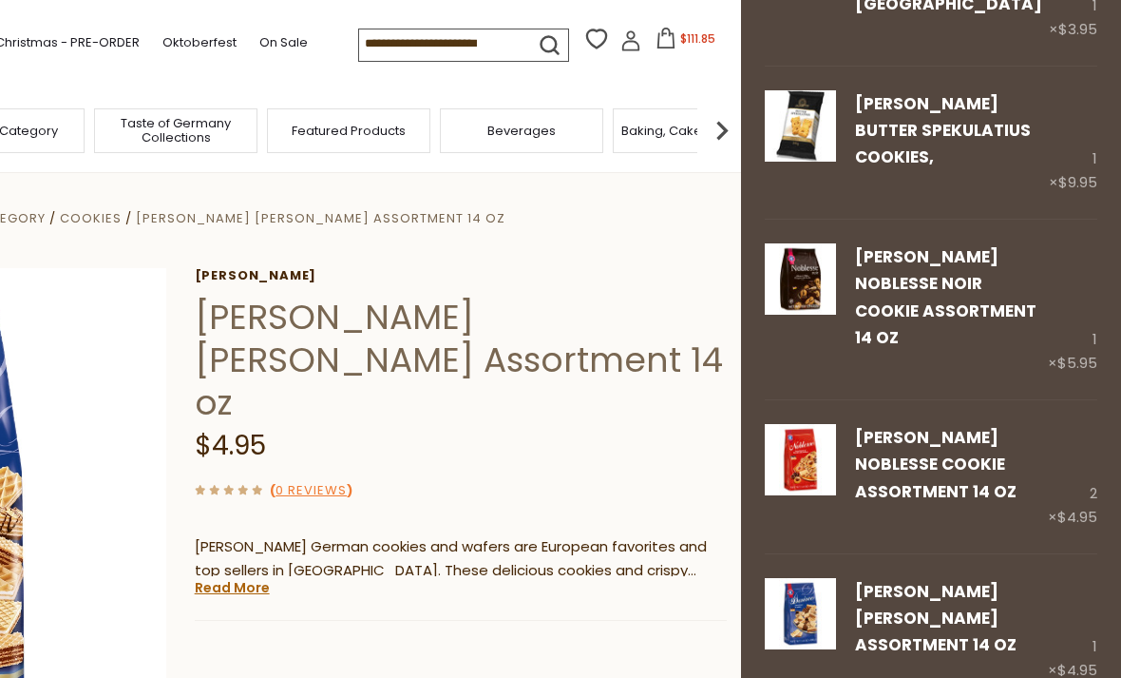
scroll to position [1167, 0]
